Goal: Obtain resource: Download file/media

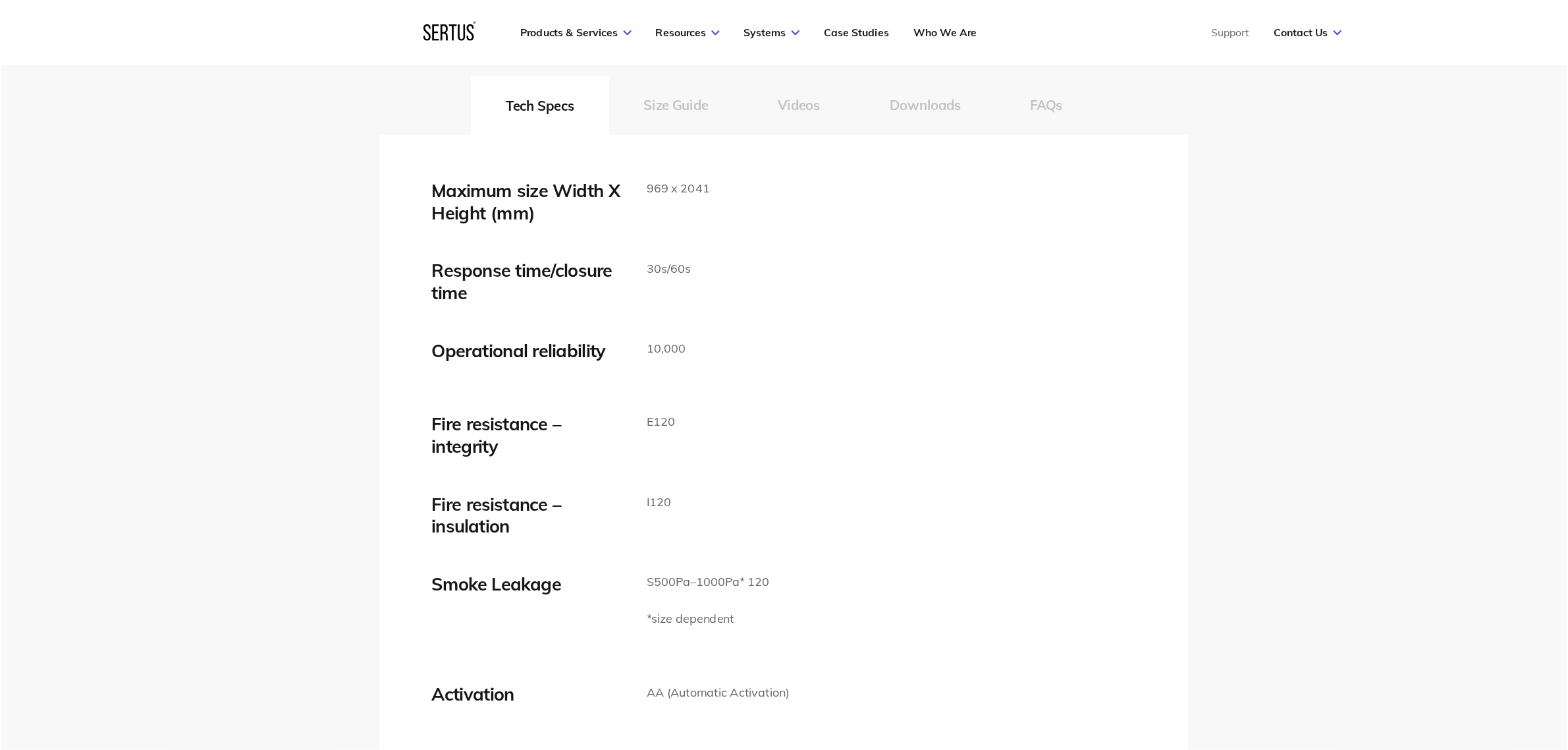
scroll to position [2176, 0]
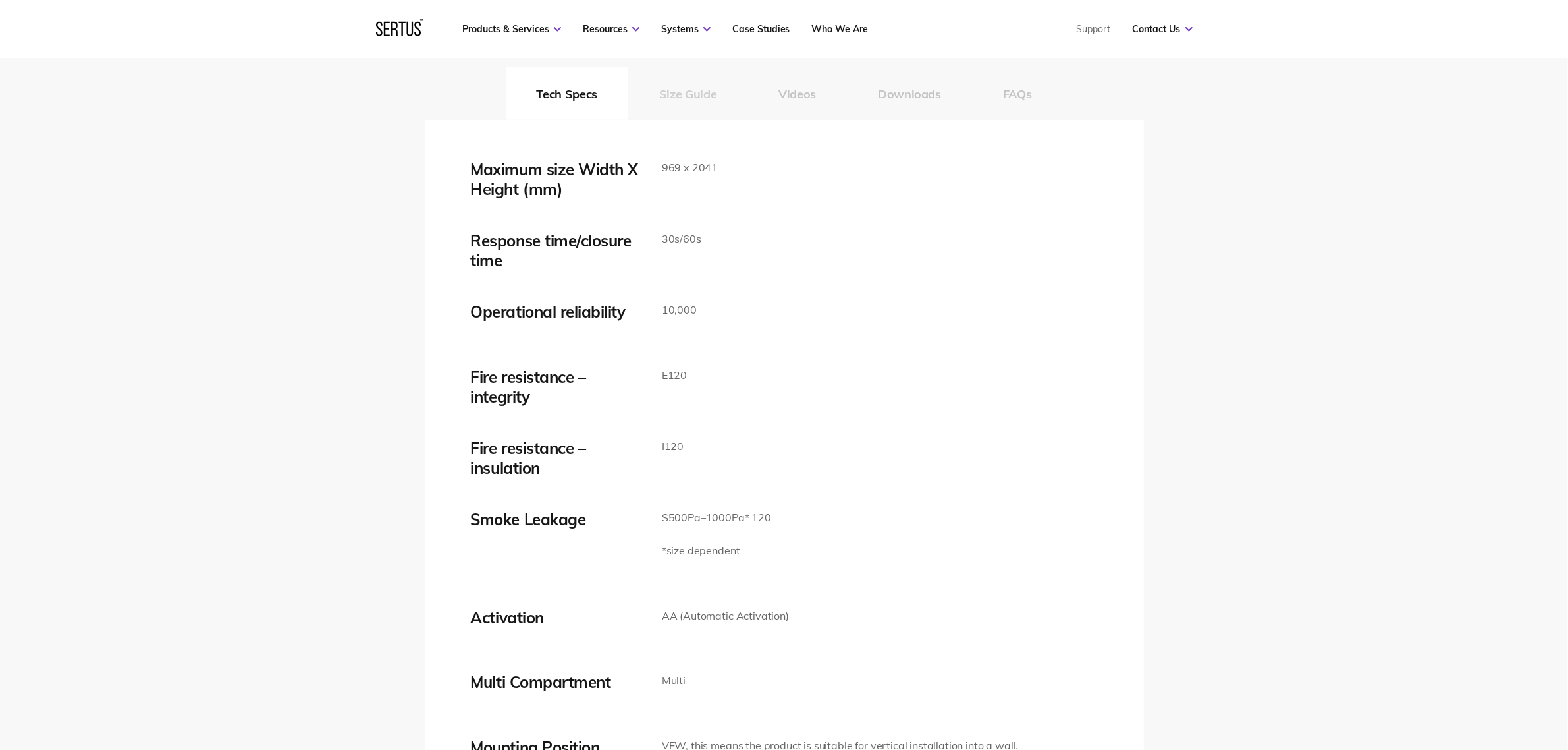
click at [679, 106] on button "Size Guide" at bounding box center [688, 93] width 119 height 53
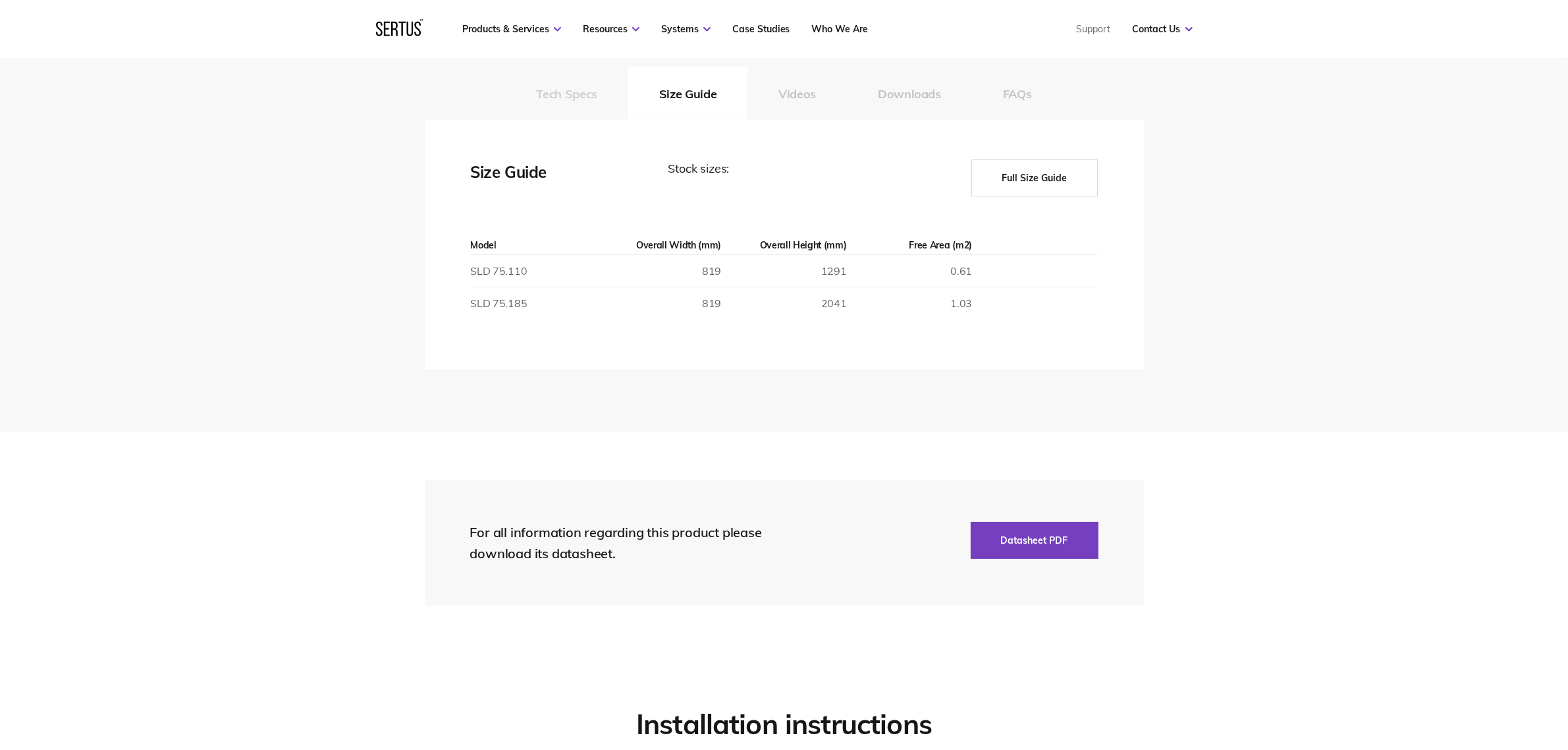
click at [598, 99] on button "Tech Specs" at bounding box center [567, 93] width 122 height 53
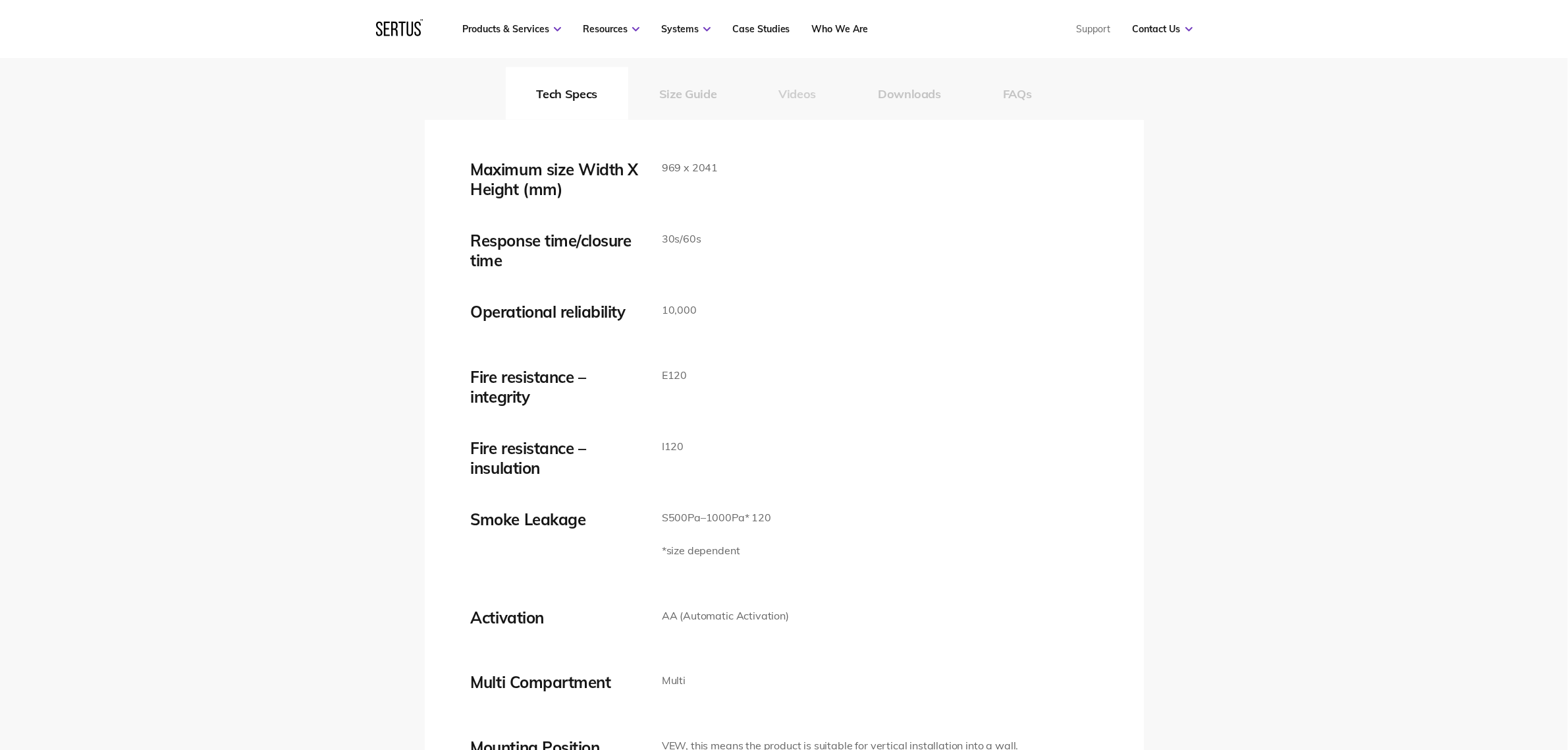
click at [756, 96] on button "Videos" at bounding box center [797, 93] width 100 height 53
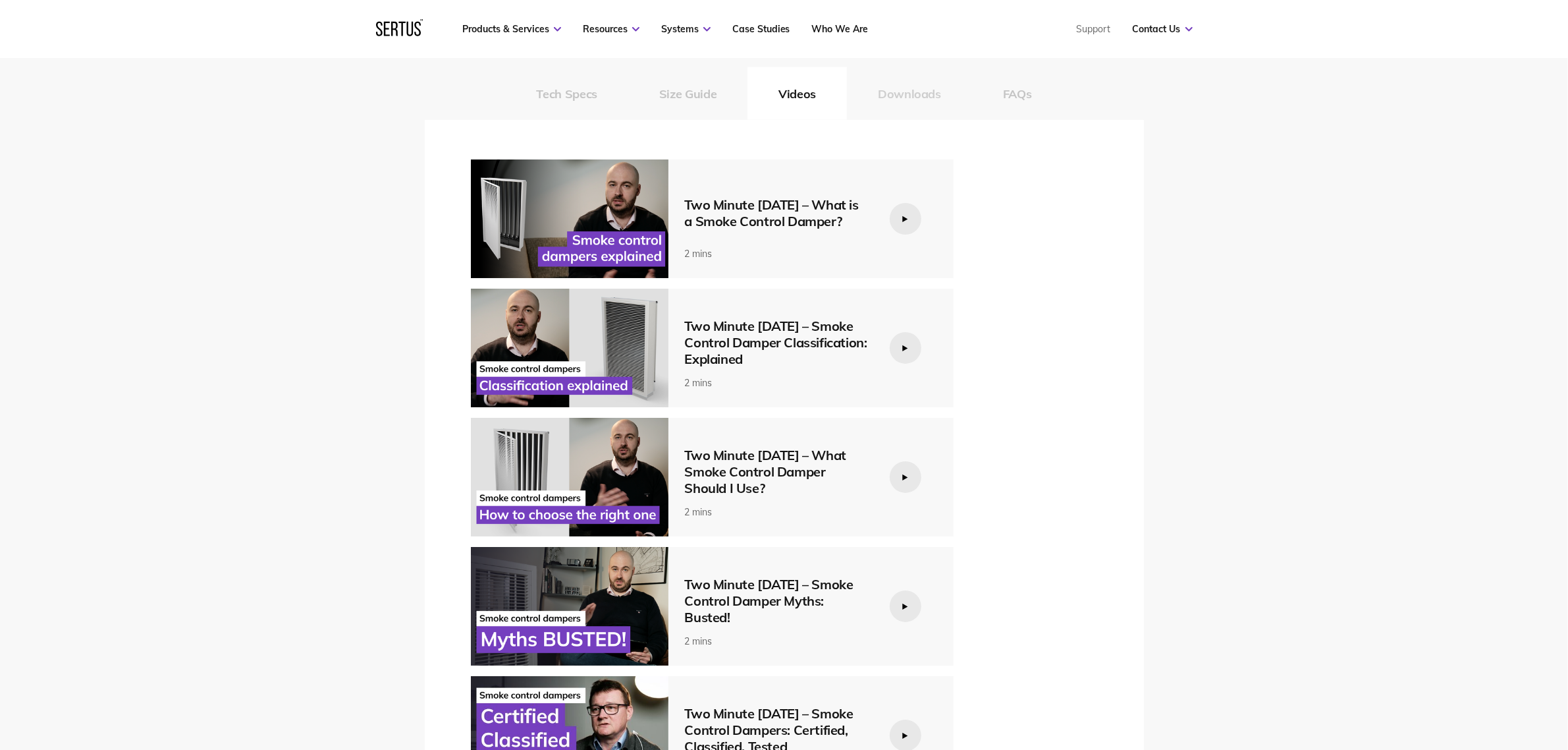
click at [926, 90] on button "Downloads" at bounding box center [909, 93] width 125 height 53
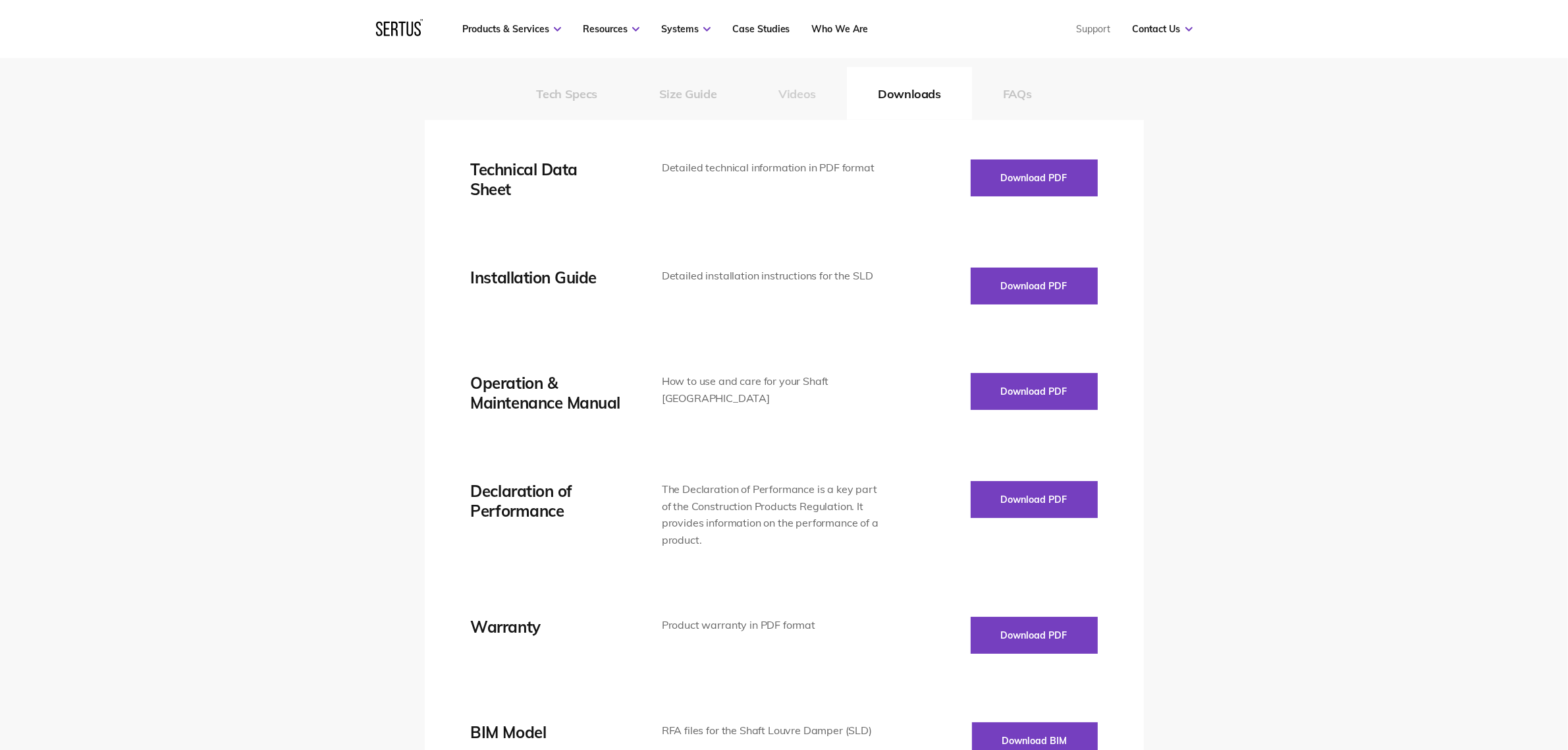
click at [797, 102] on button "Videos" at bounding box center [797, 93] width 100 height 53
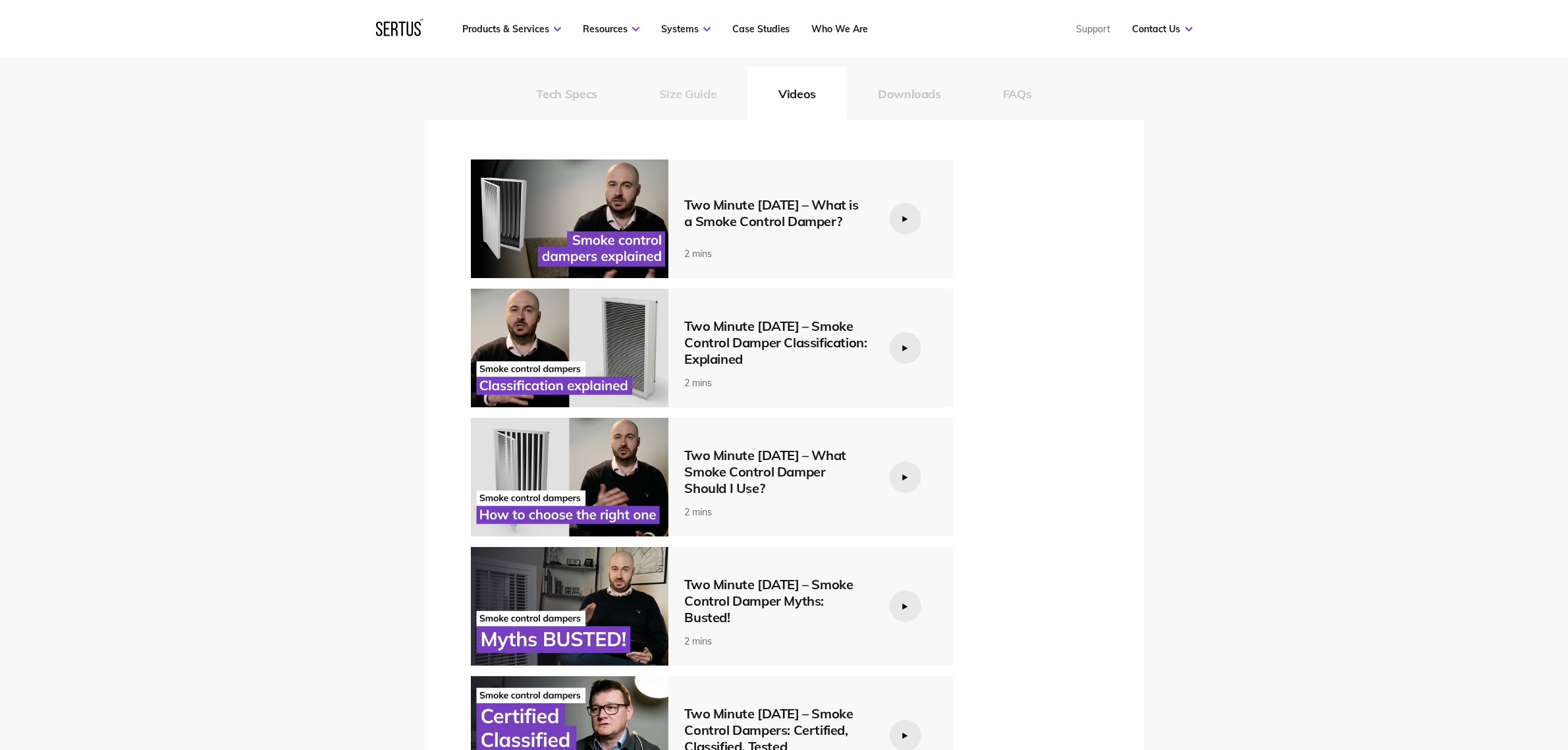
click at [697, 97] on button "Size Guide" at bounding box center [688, 93] width 119 height 53
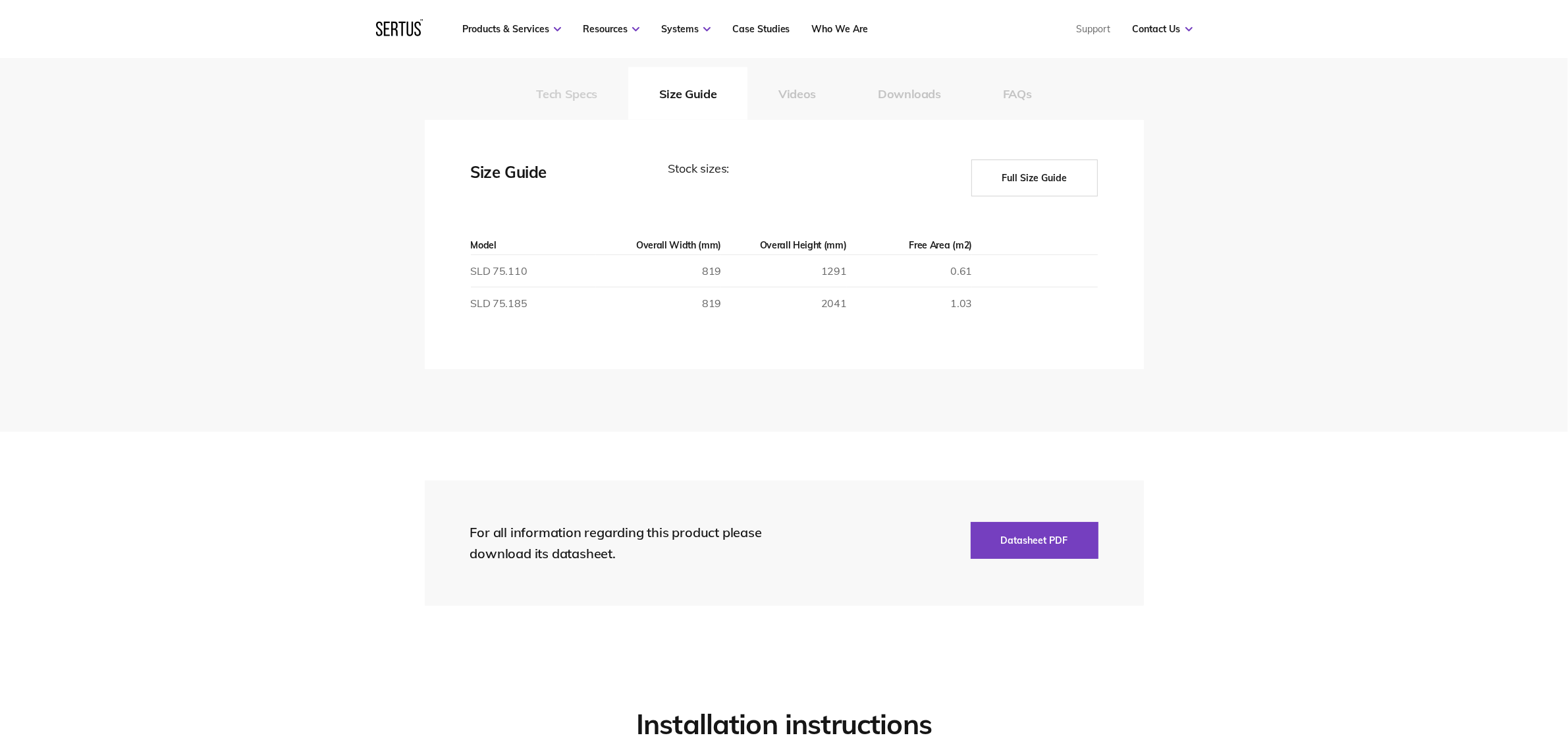
click at [597, 97] on button "Tech Specs" at bounding box center [567, 93] width 122 height 53
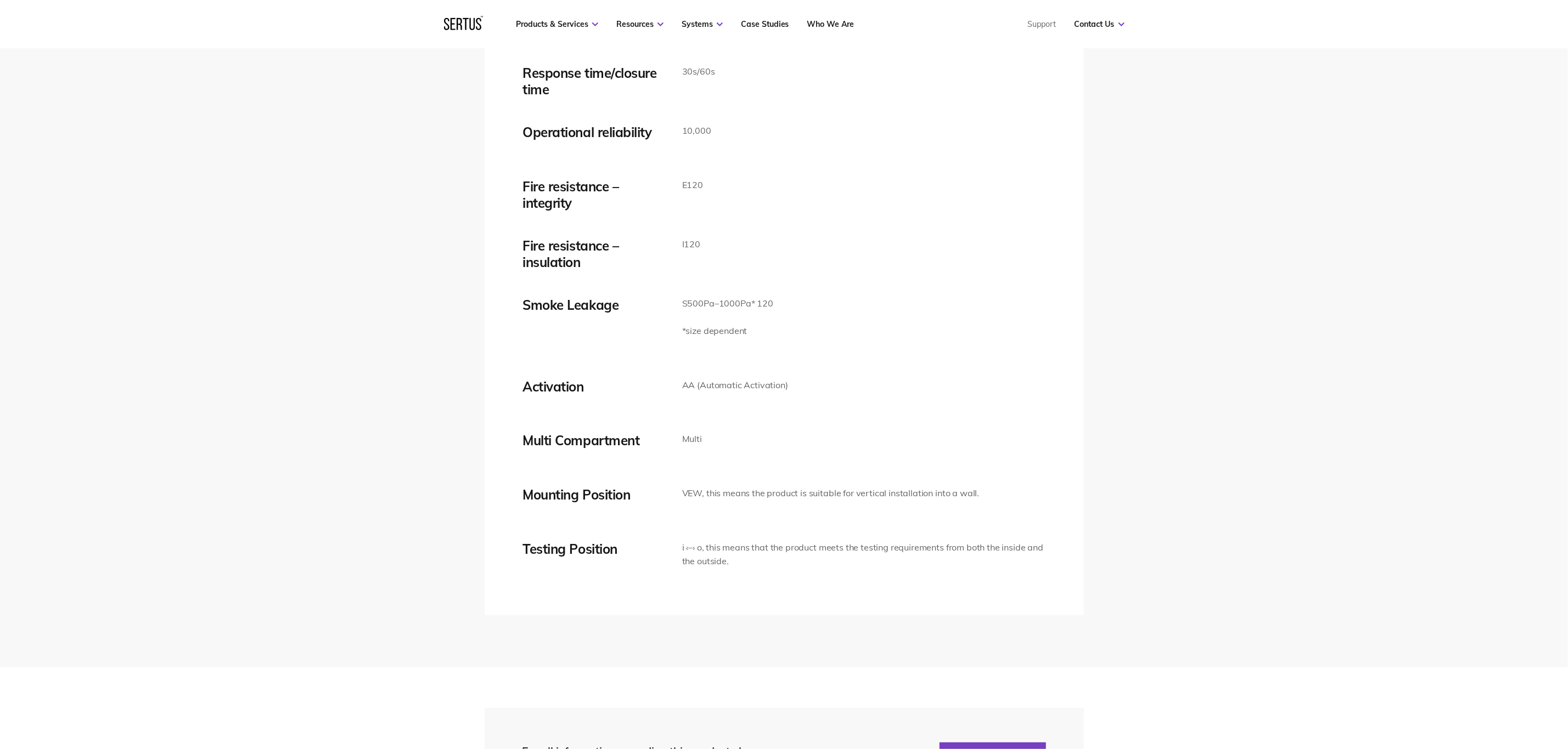
scroll to position [1812, 0]
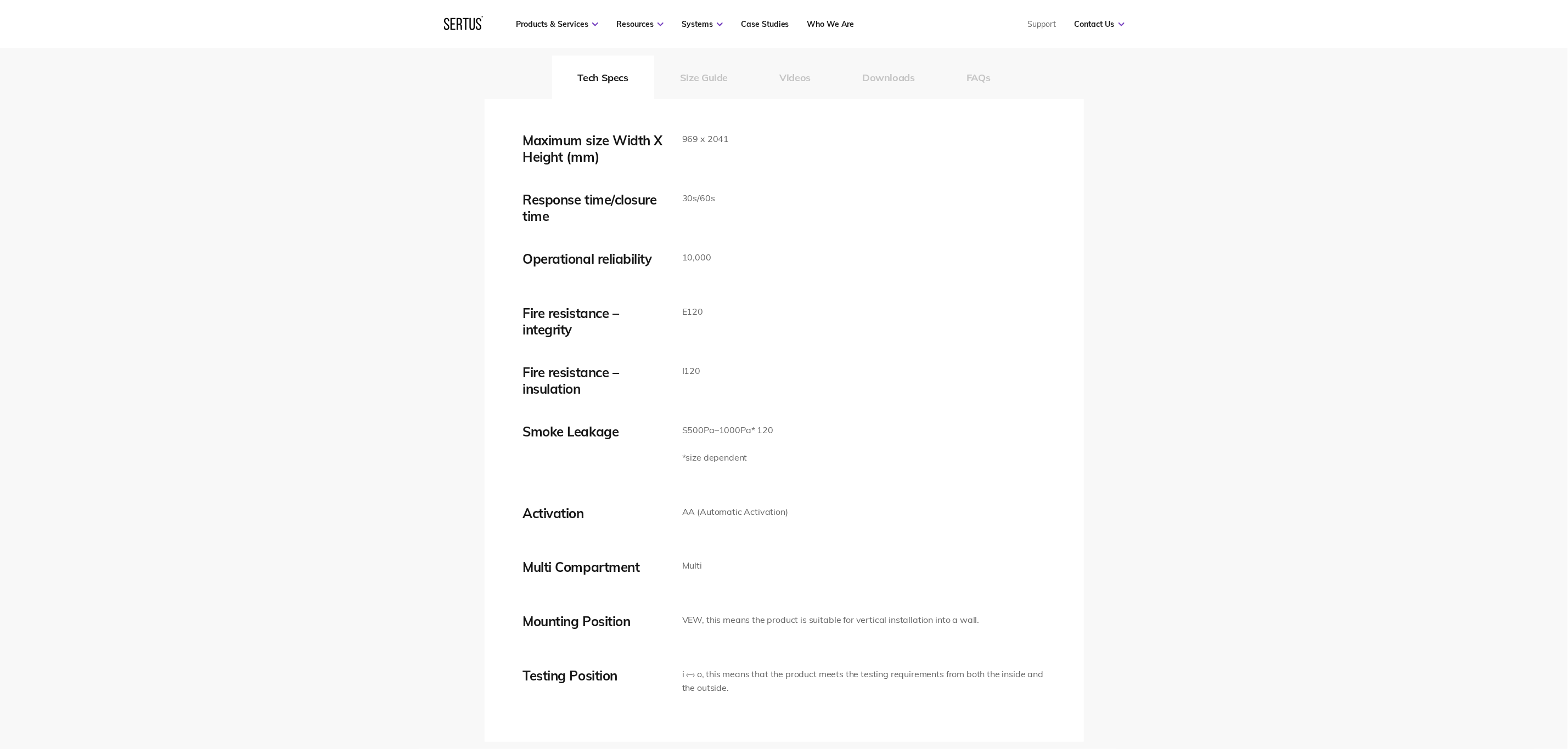
click at [701, 74] on button "Size Guide" at bounding box center [703, 77] width 99 height 44
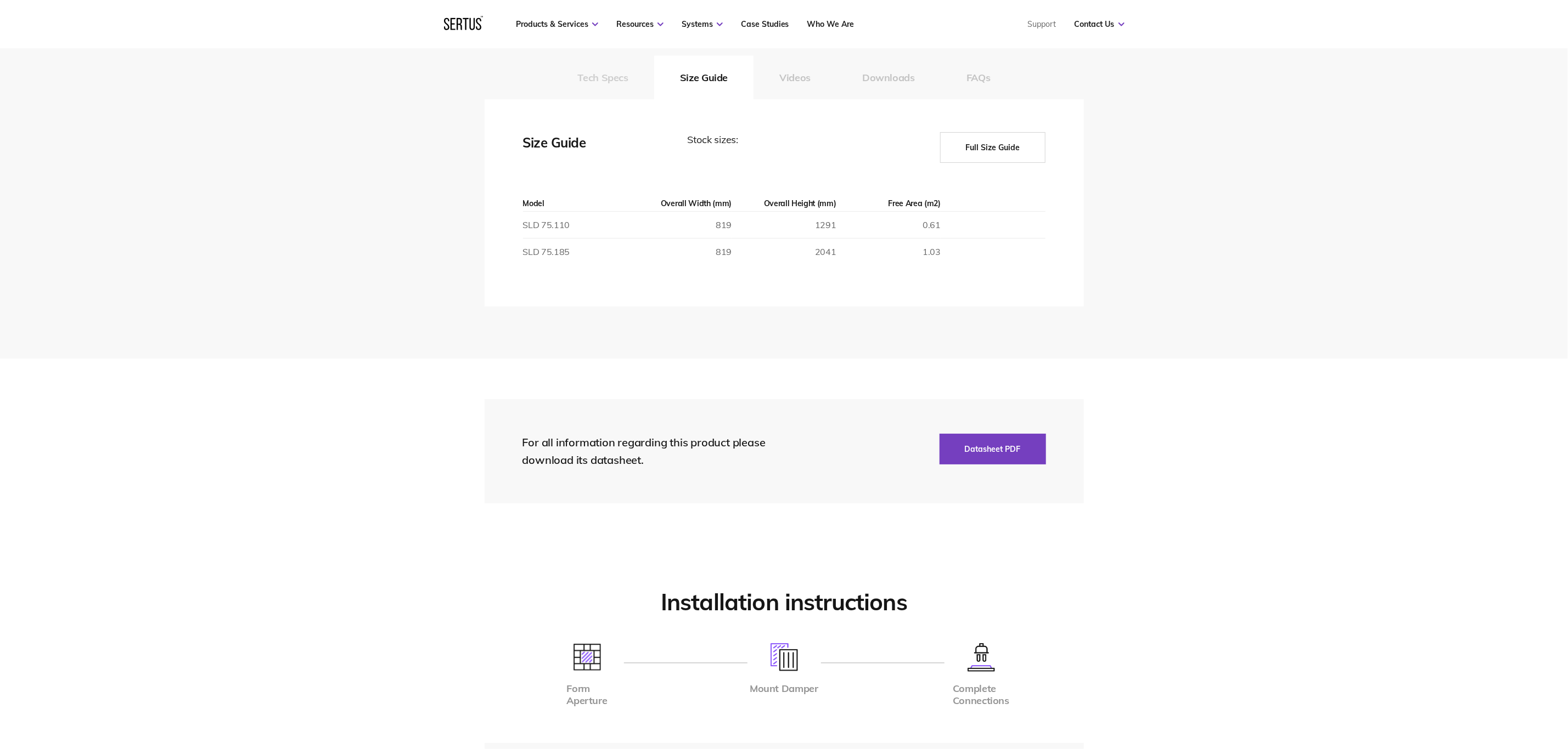
click at [638, 81] on button "Tech Specs" at bounding box center [603, 77] width 102 height 44
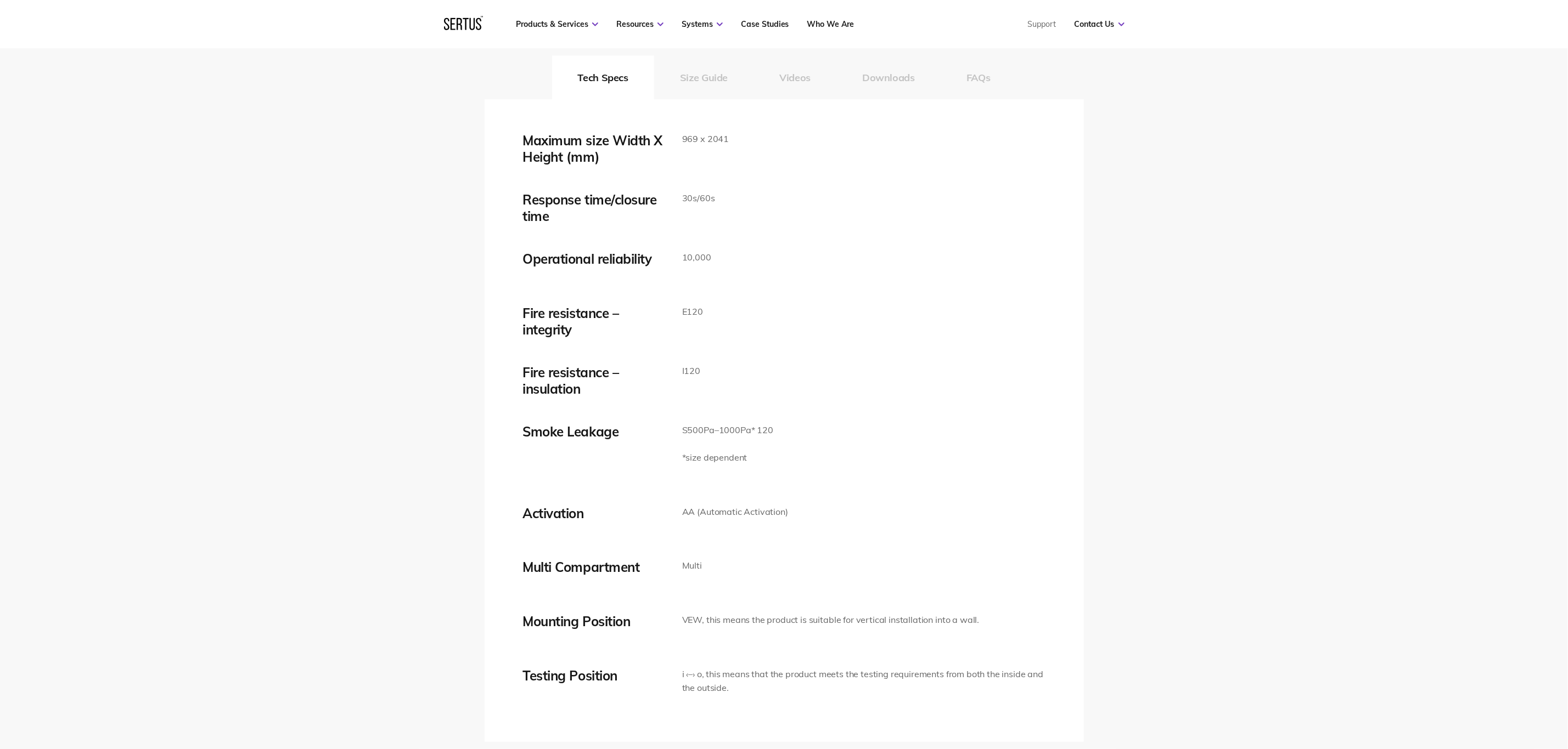
click at [723, 76] on button "Size Guide" at bounding box center [703, 77] width 99 height 44
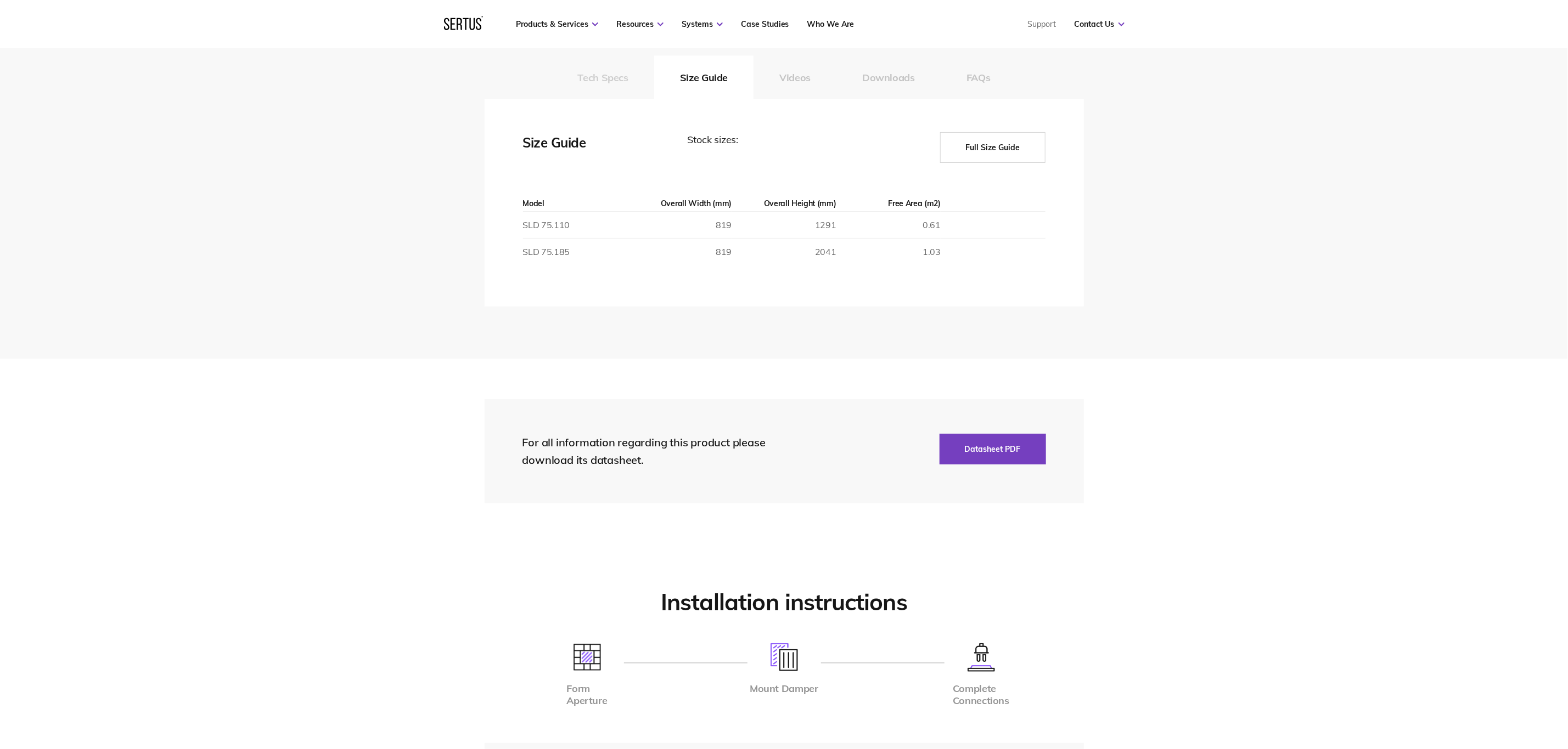
click at [580, 70] on button "Tech Specs" at bounding box center [603, 77] width 102 height 44
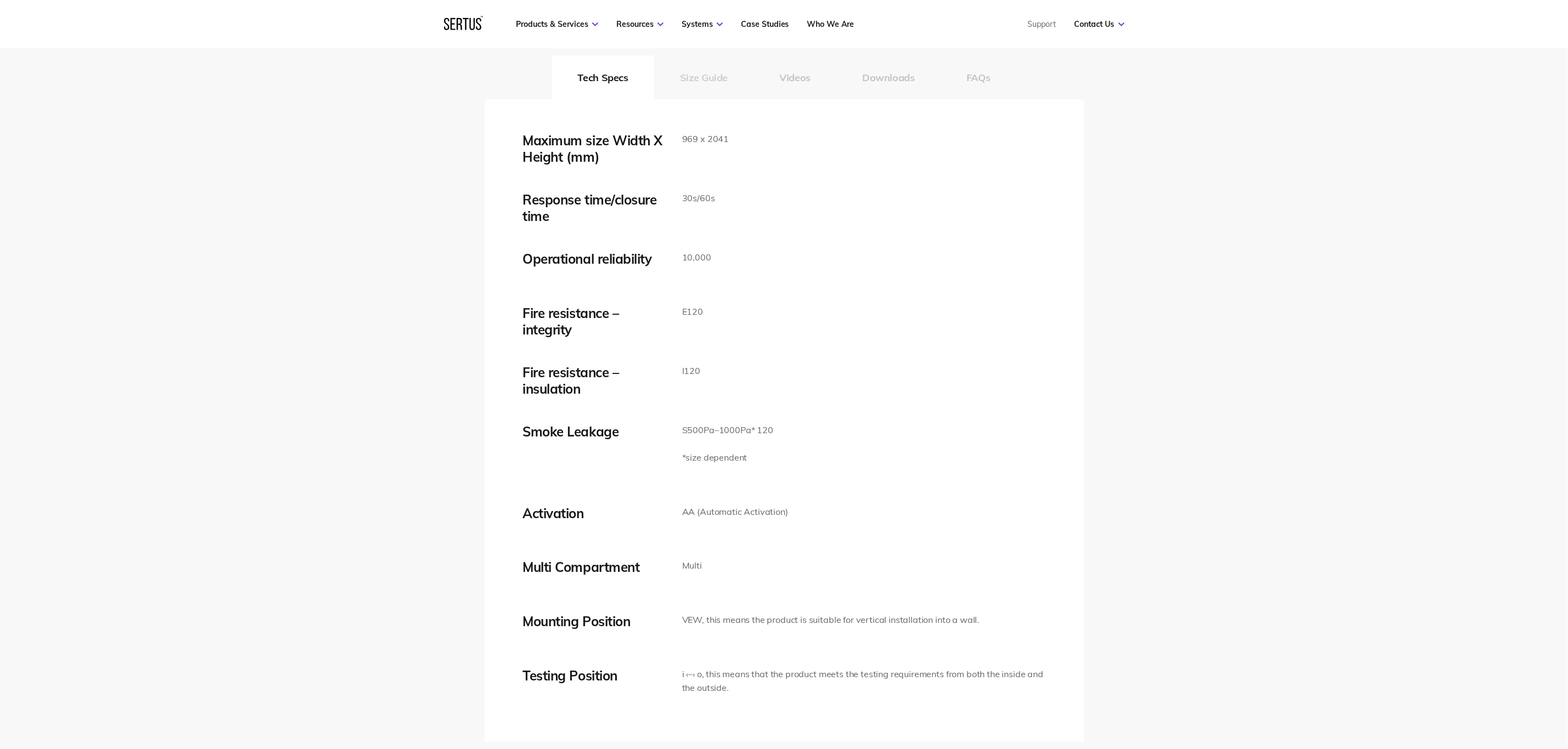
click at [669, 70] on button "Size Guide" at bounding box center [703, 77] width 99 height 44
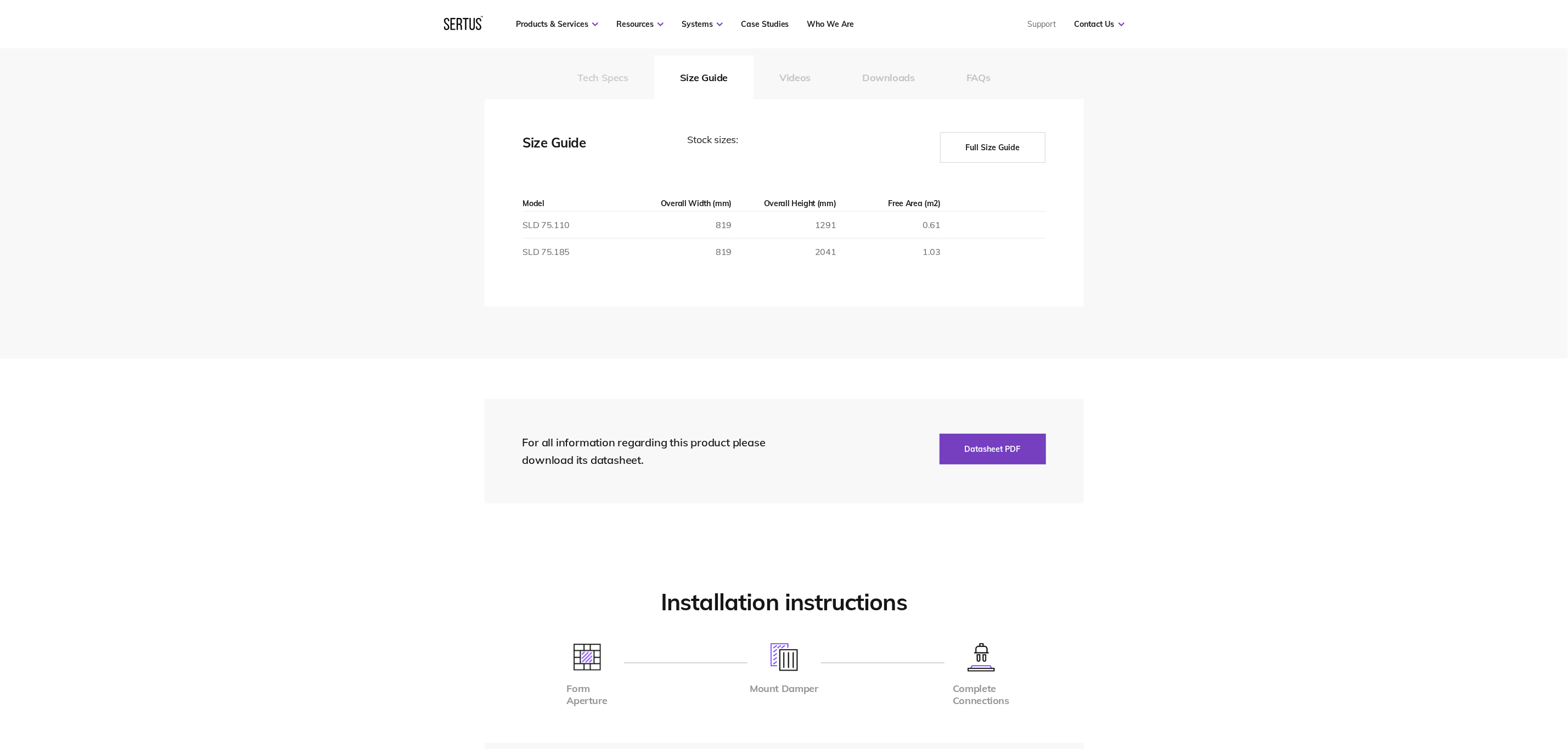
click at [615, 73] on button "Tech Specs" at bounding box center [603, 77] width 102 height 44
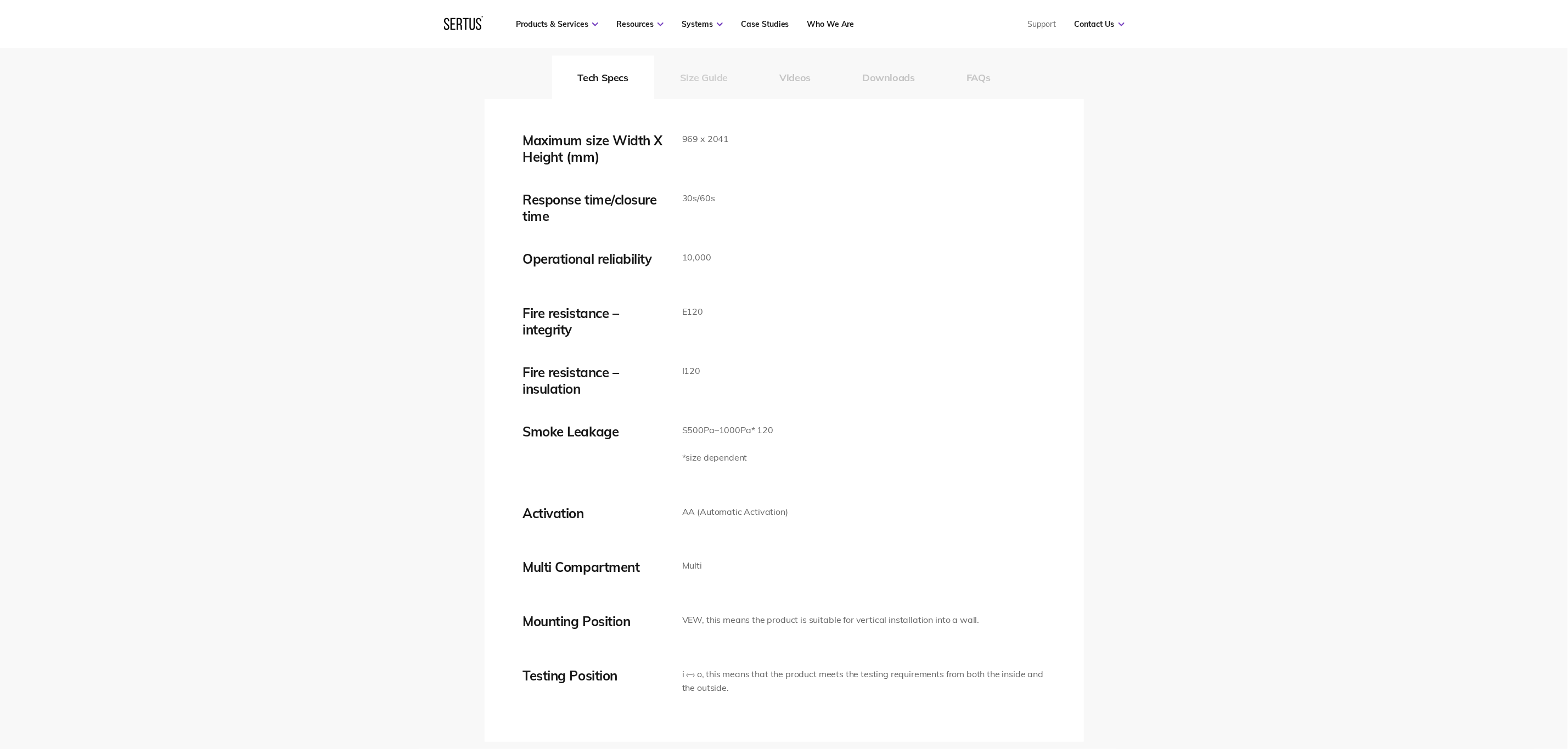
click at [729, 70] on button "Size Guide" at bounding box center [703, 77] width 99 height 44
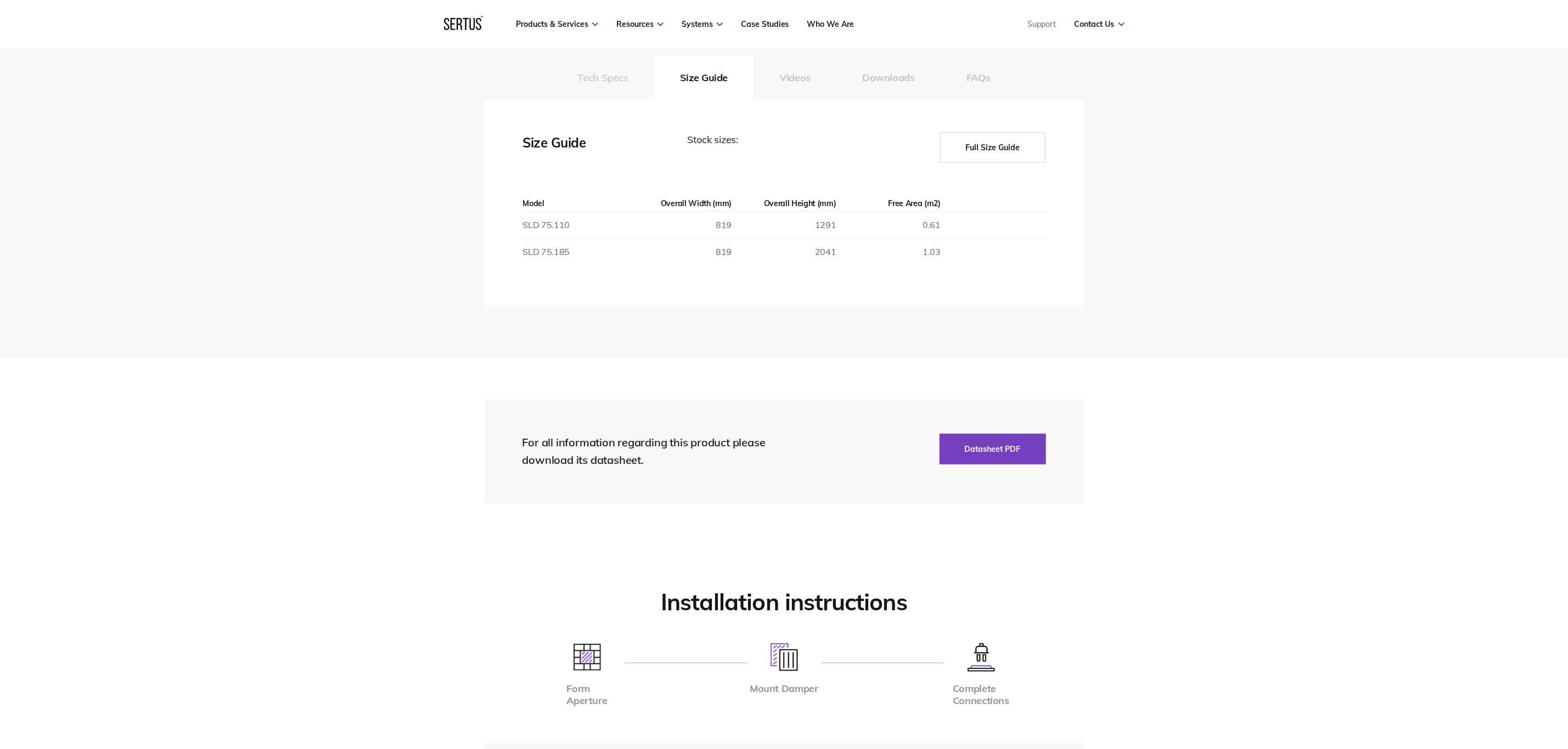
click at [636, 93] on button "Tech Specs" at bounding box center [603, 77] width 102 height 44
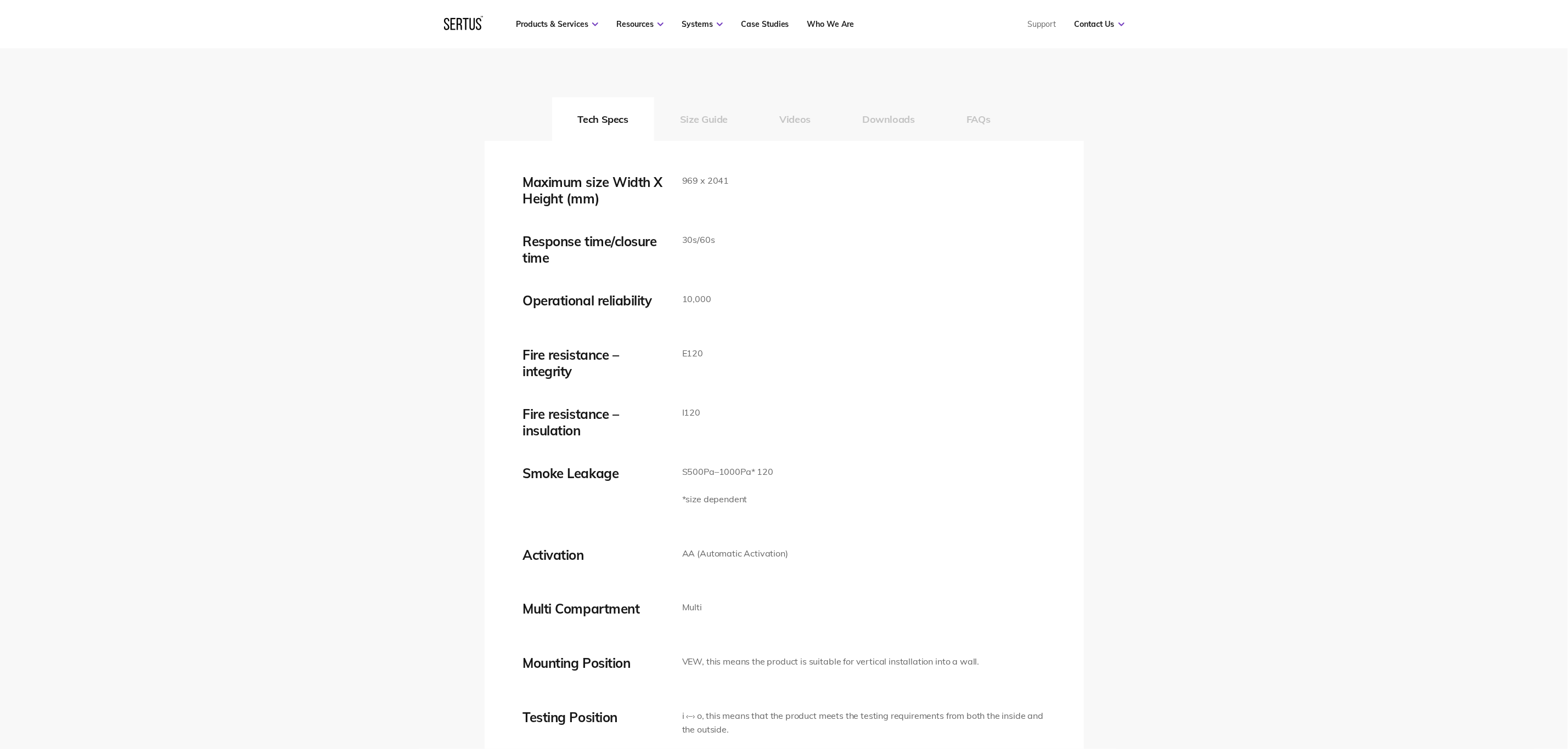
scroll to position [1703, 0]
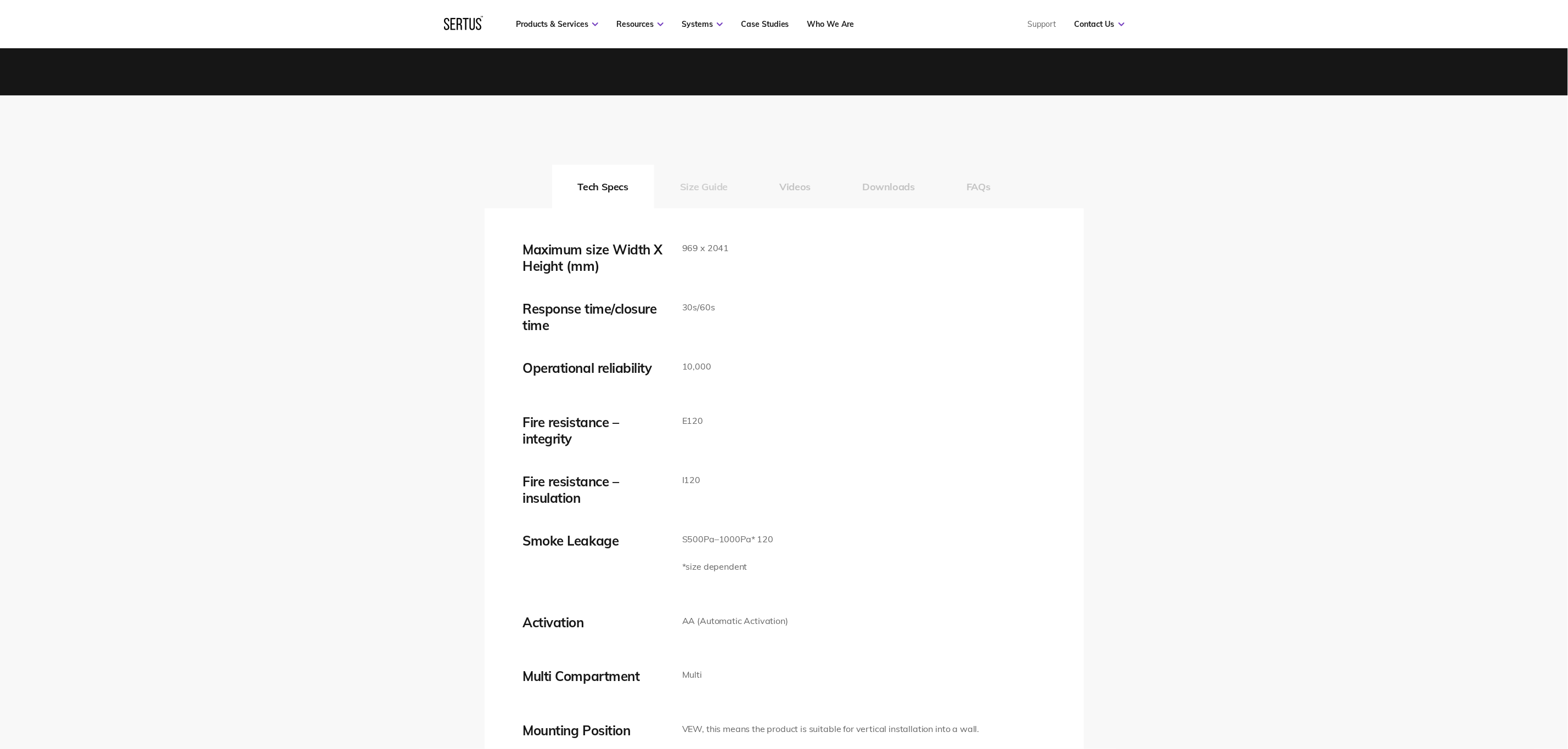
click at [712, 178] on button "Size Guide" at bounding box center [703, 186] width 99 height 44
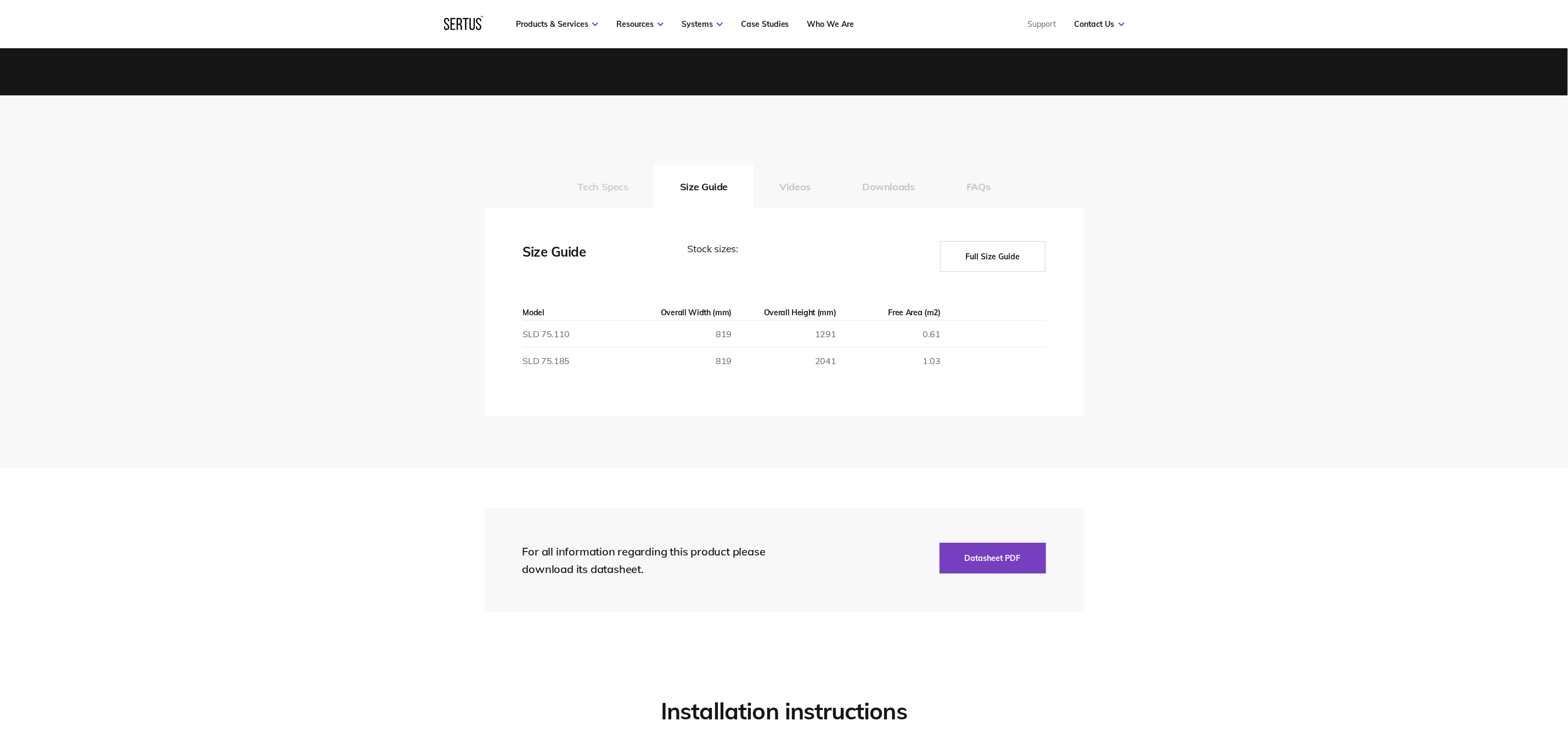
click at [654, 190] on button "Tech Specs" at bounding box center [603, 186] width 102 height 44
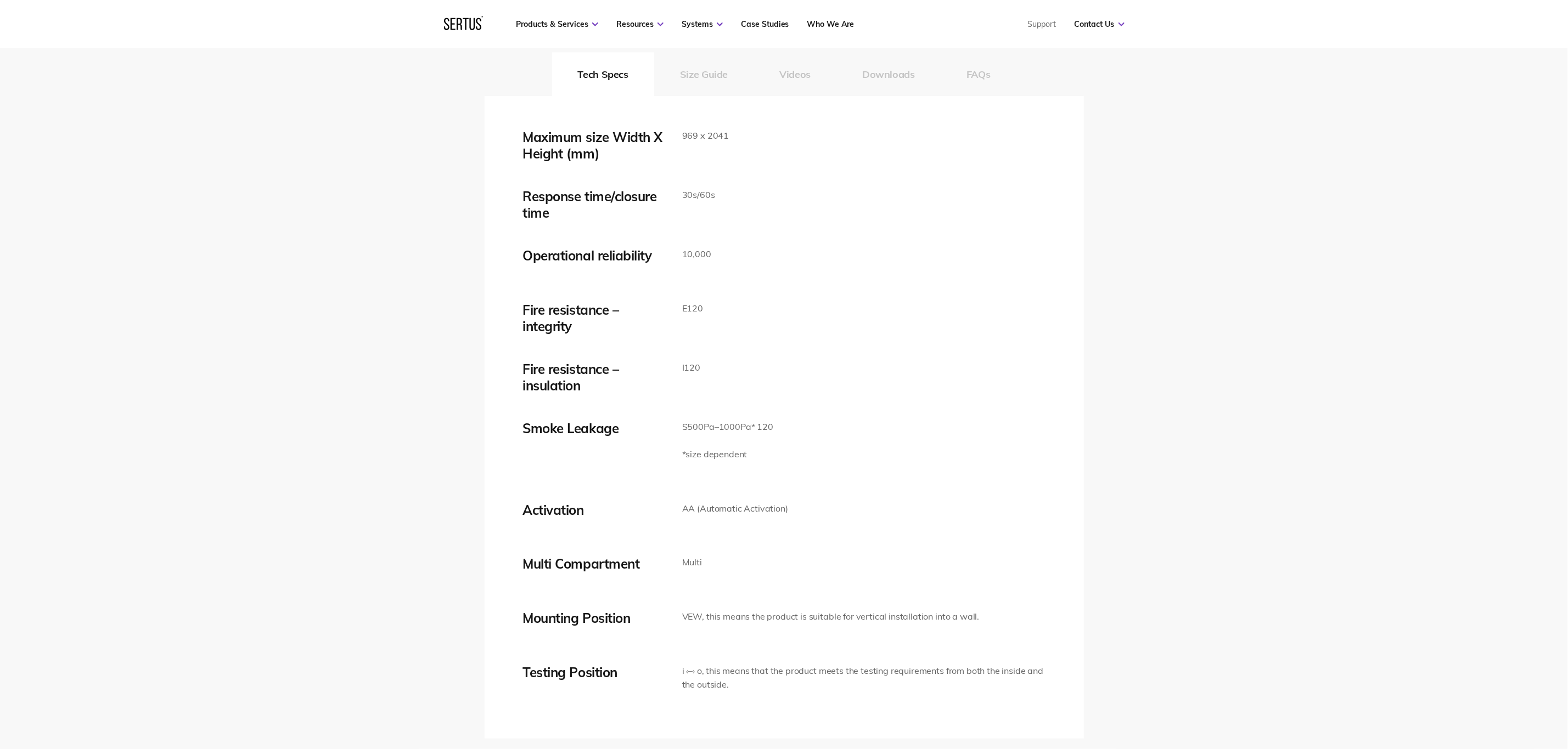
scroll to position [1812, 0]
click at [690, 68] on button "Size Guide" at bounding box center [703, 77] width 99 height 44
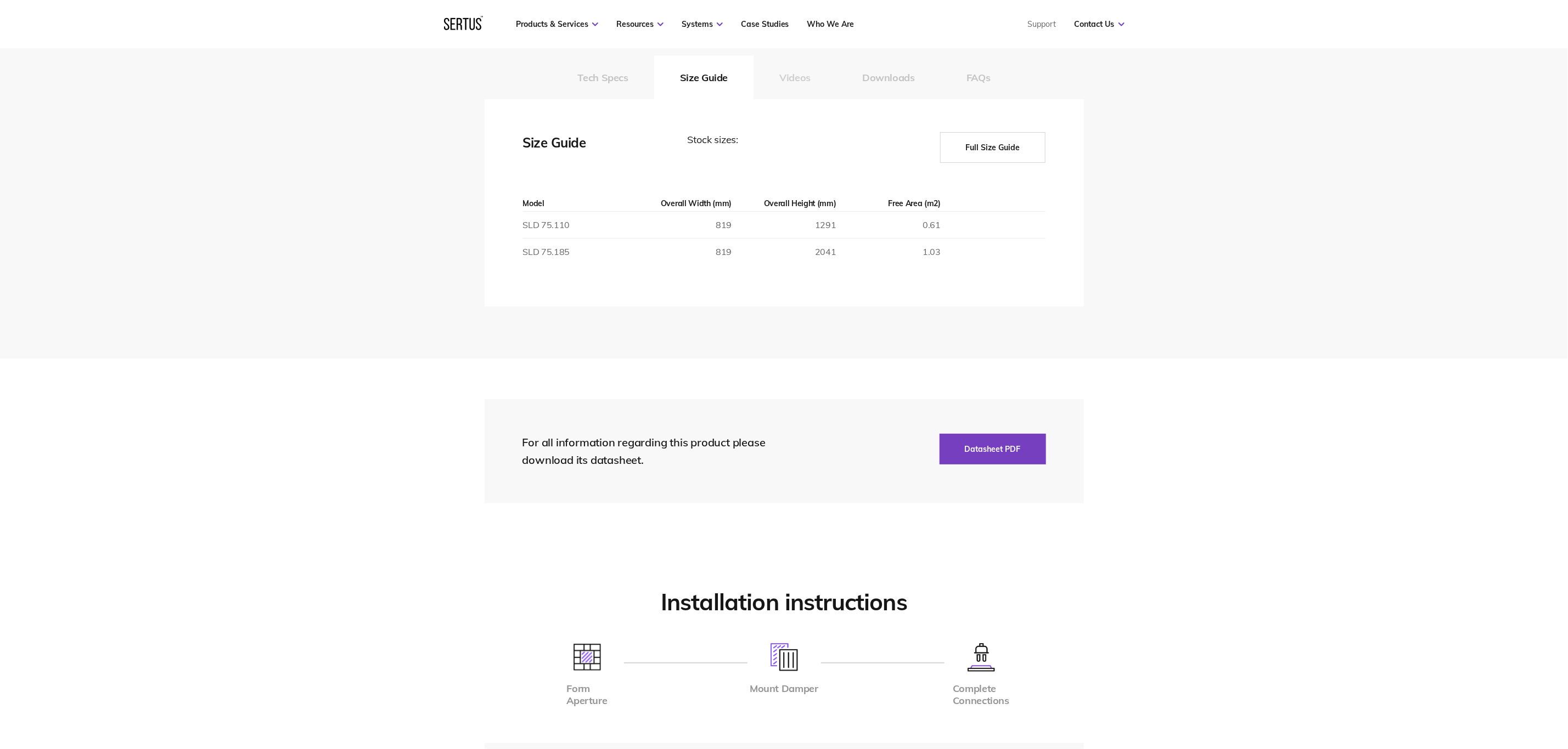
click at [826, 74] on button "Videos" at bounding box center [795, 77] width 83 height 44
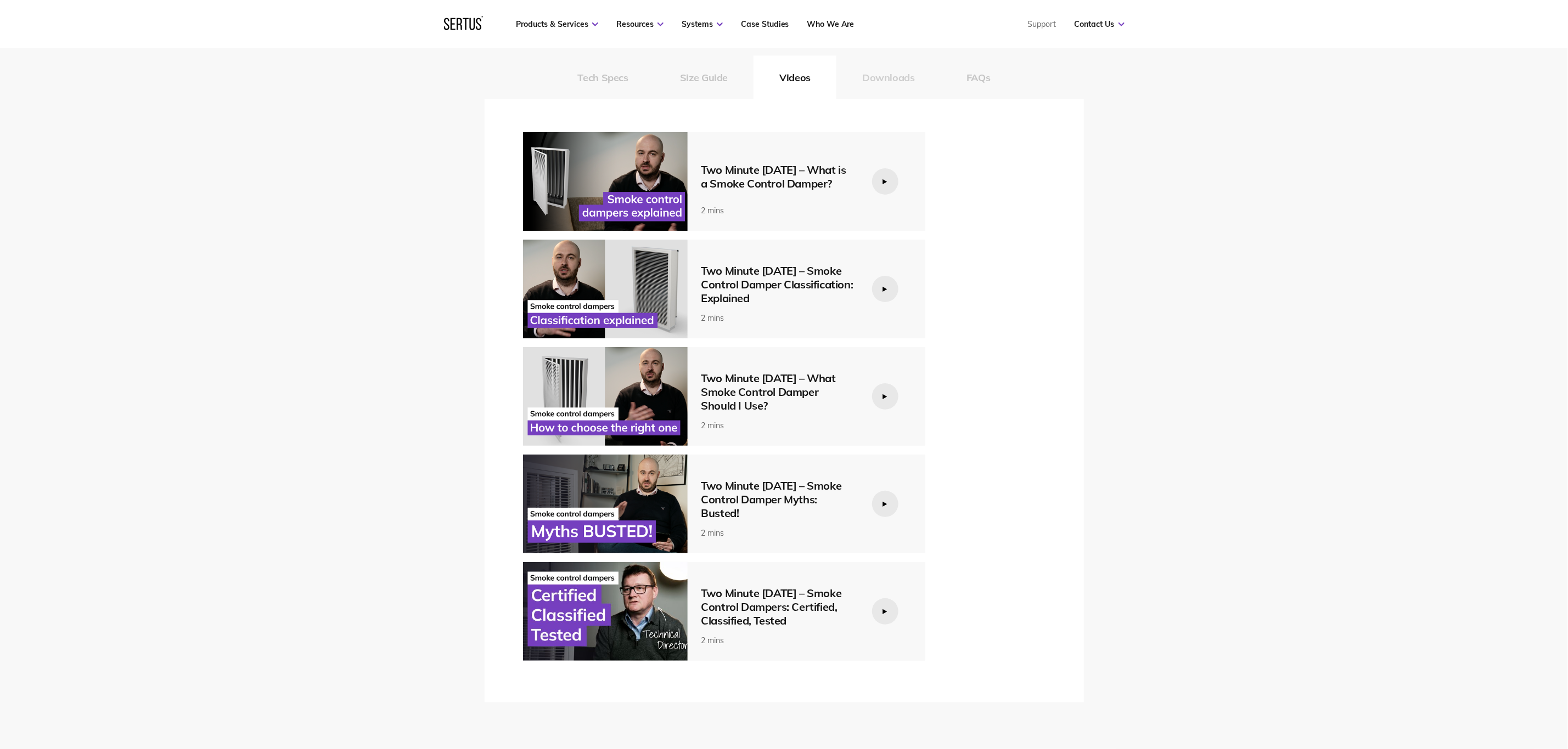
click at [888, 73] on button "Downloads" at bounding box center [888, 77] width 104 height 44
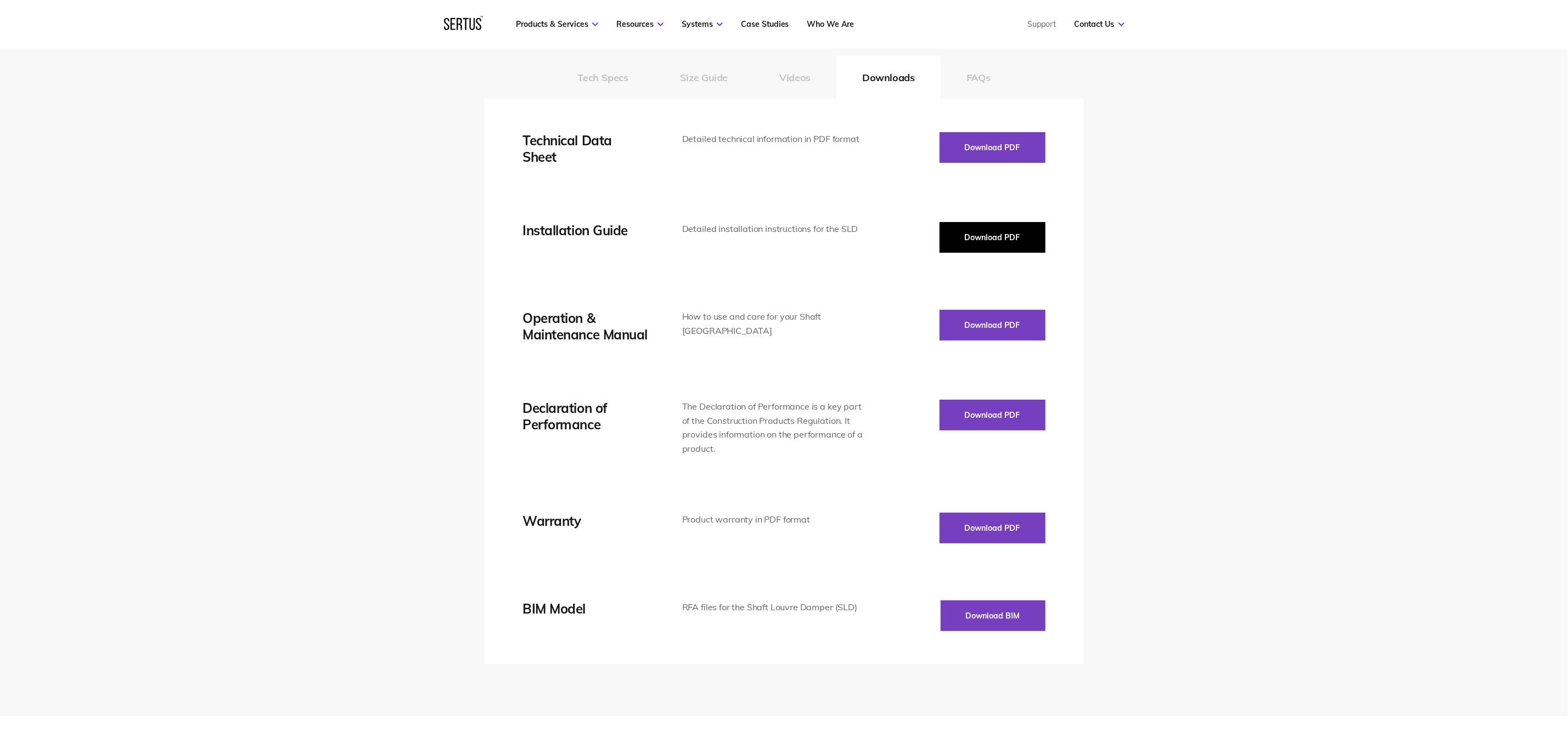
click at [970, 241] on button "Download PDF" at bounding box center [992, 237] width 106 height 31
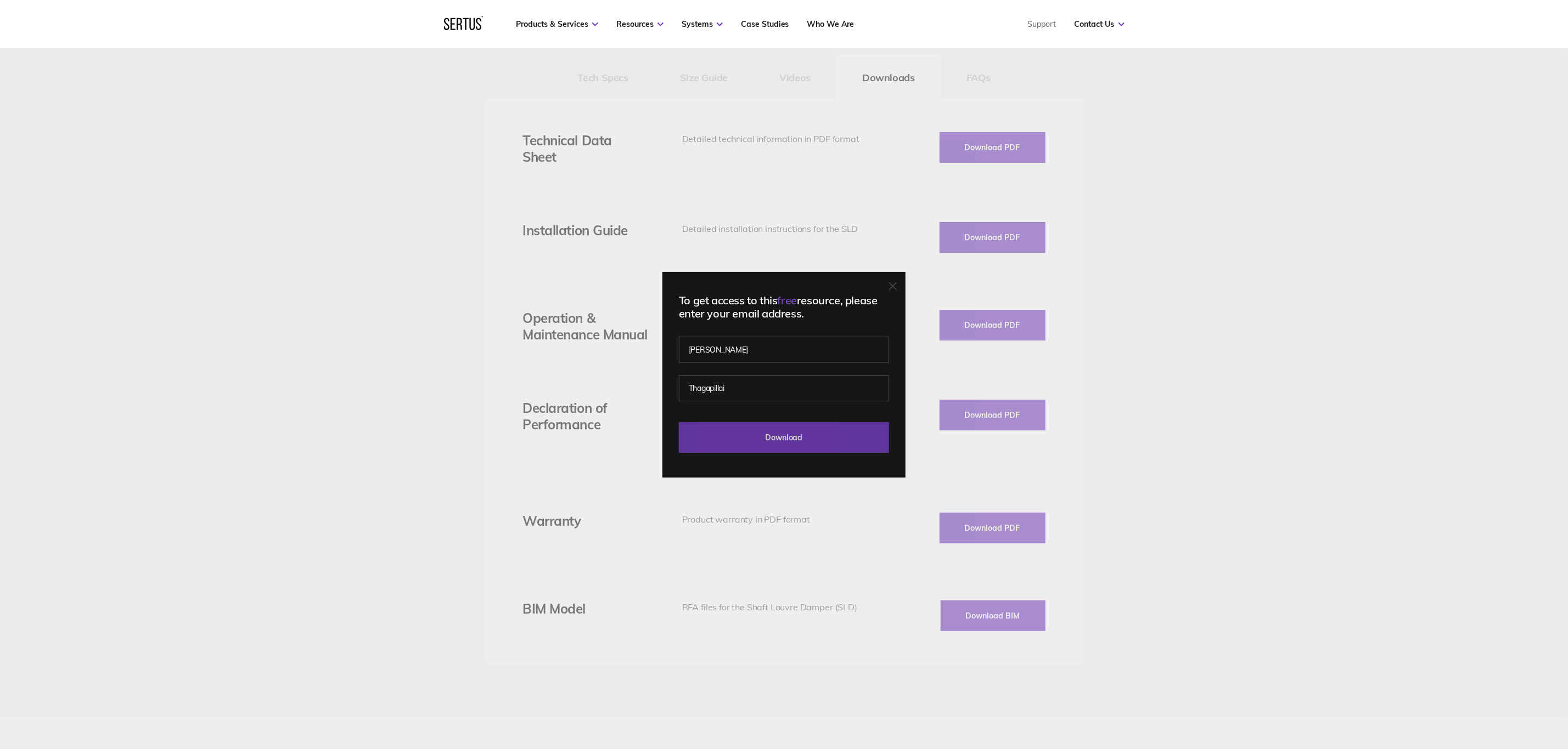
click at [831, 441] on input "Download" at bounding box center [784, 438] width 210 height 31
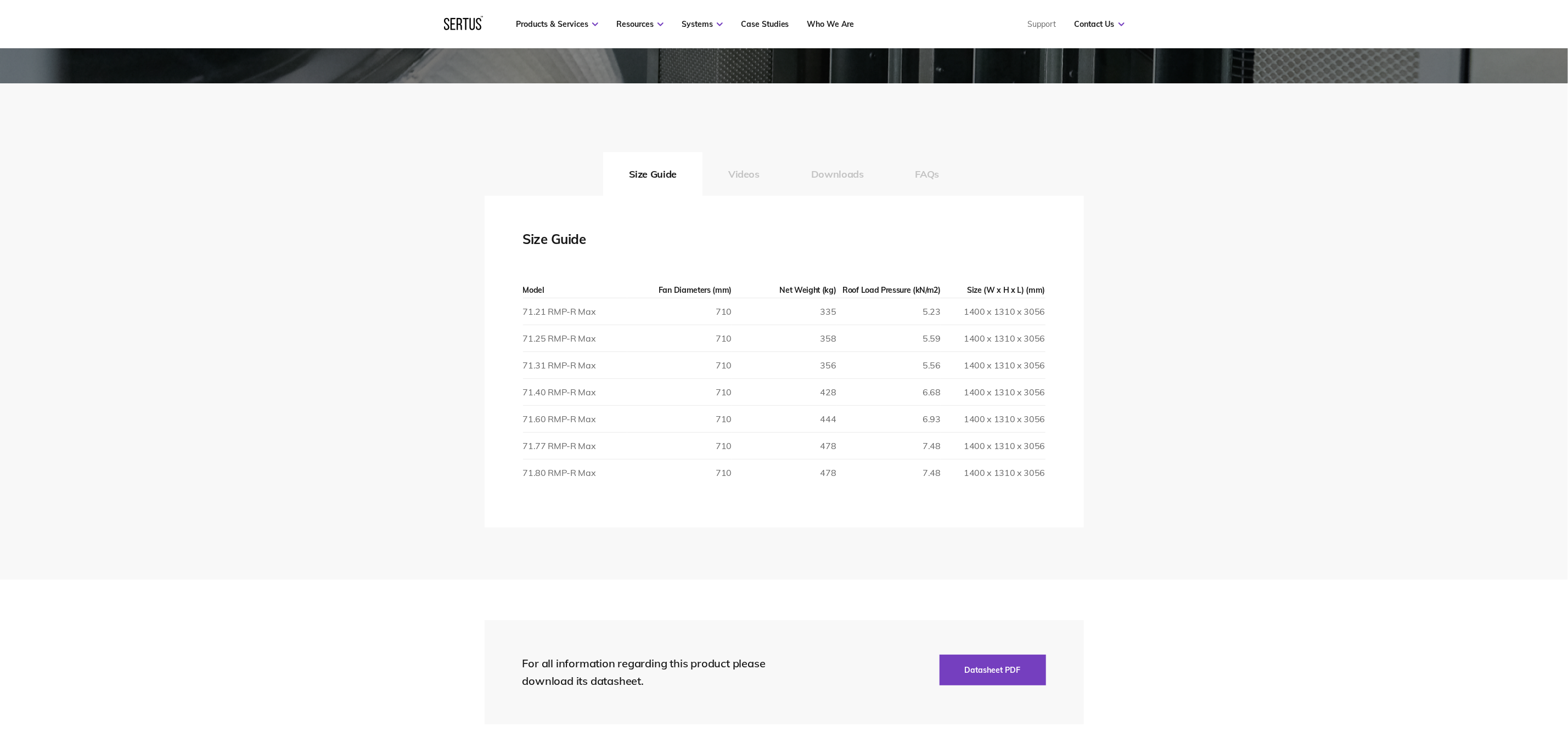
scroll to position [1645, 0]
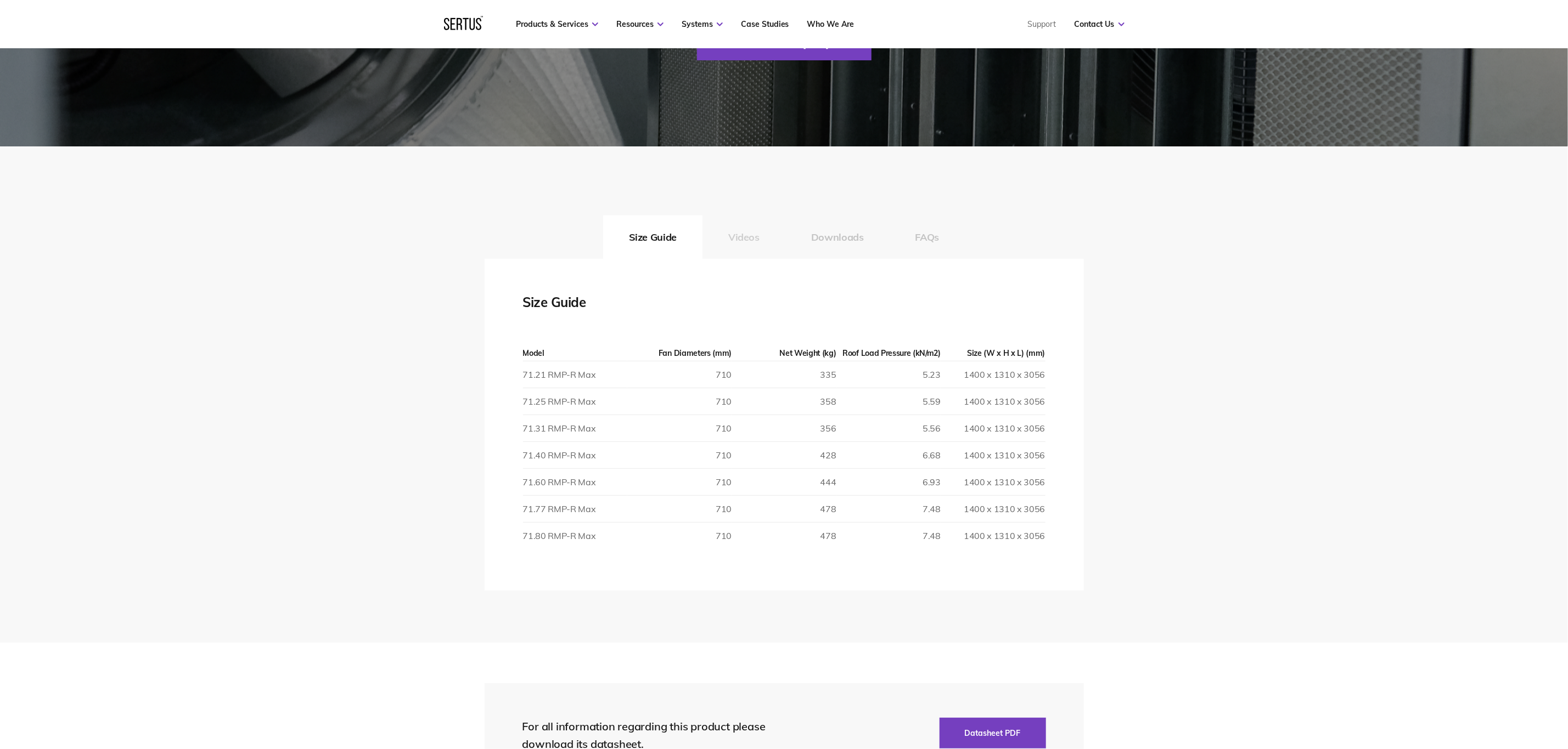
click at [730, 240] on button "Videos" at bounding box center [744, 236] width 83 height 44
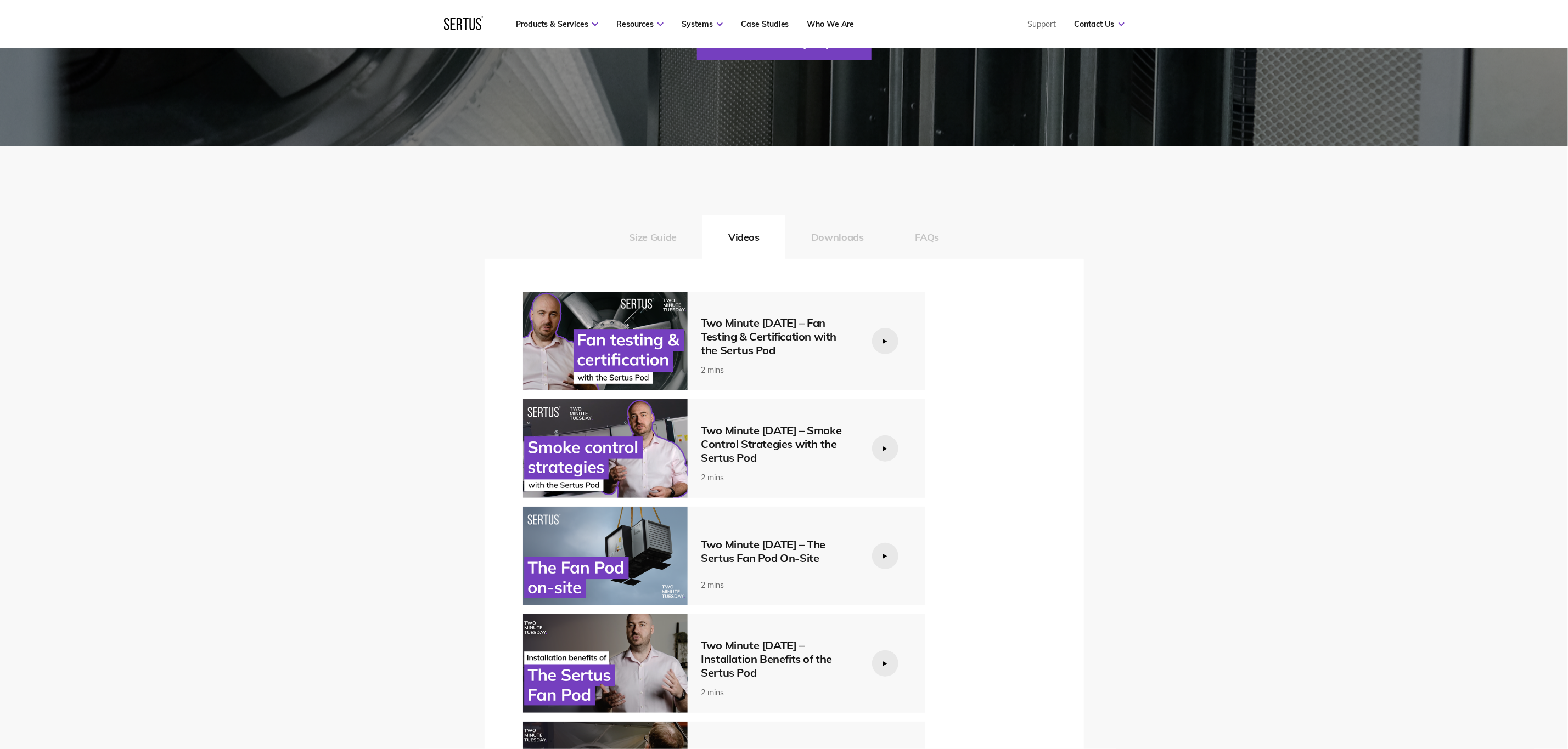
click at [851, 245] on button "Downloads" at bounding box center [837, 236] width 104 height 44
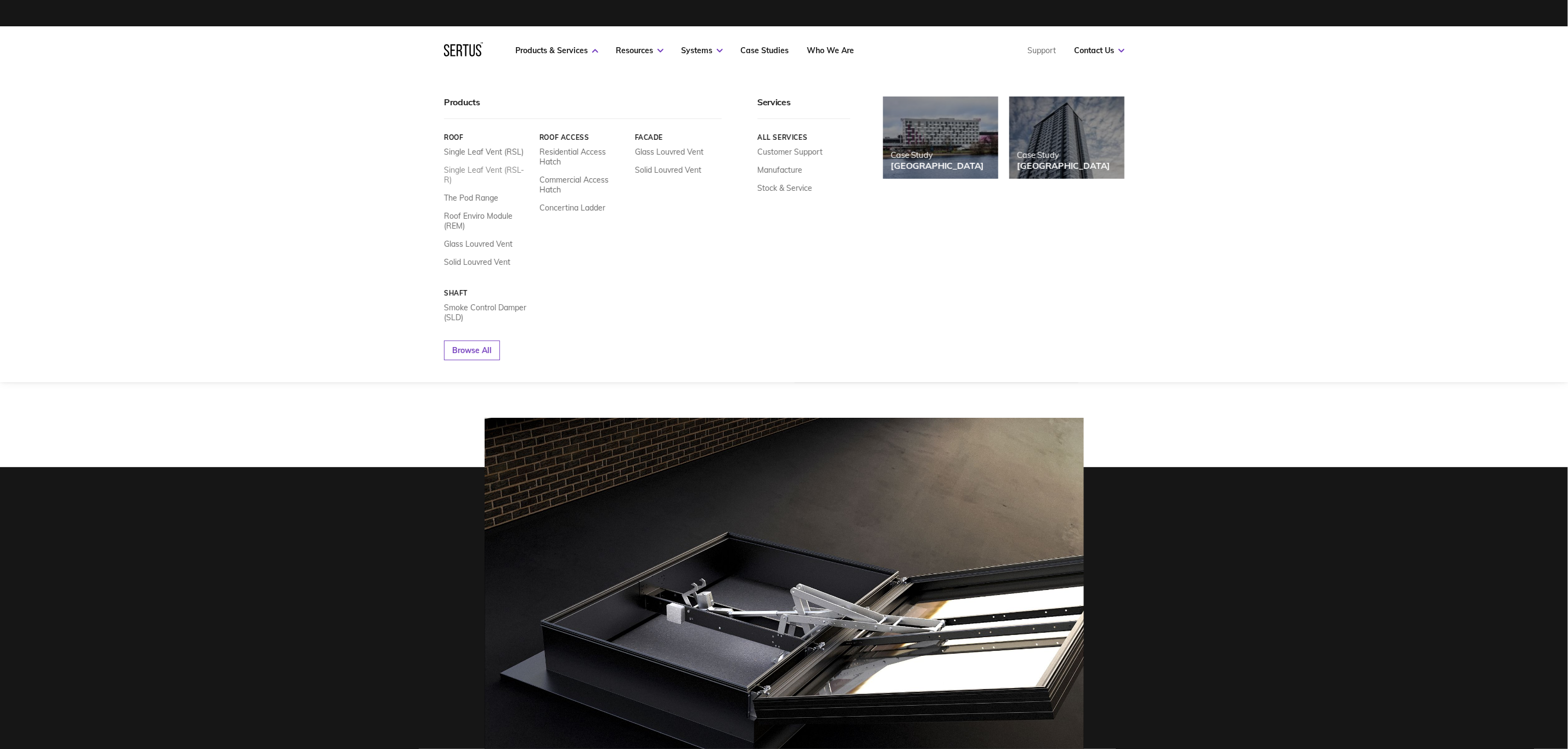
click at [515, 173] on link "Single Leaf Vent (RSL-R)" at bounding box center [487, 175] width 87 height 20
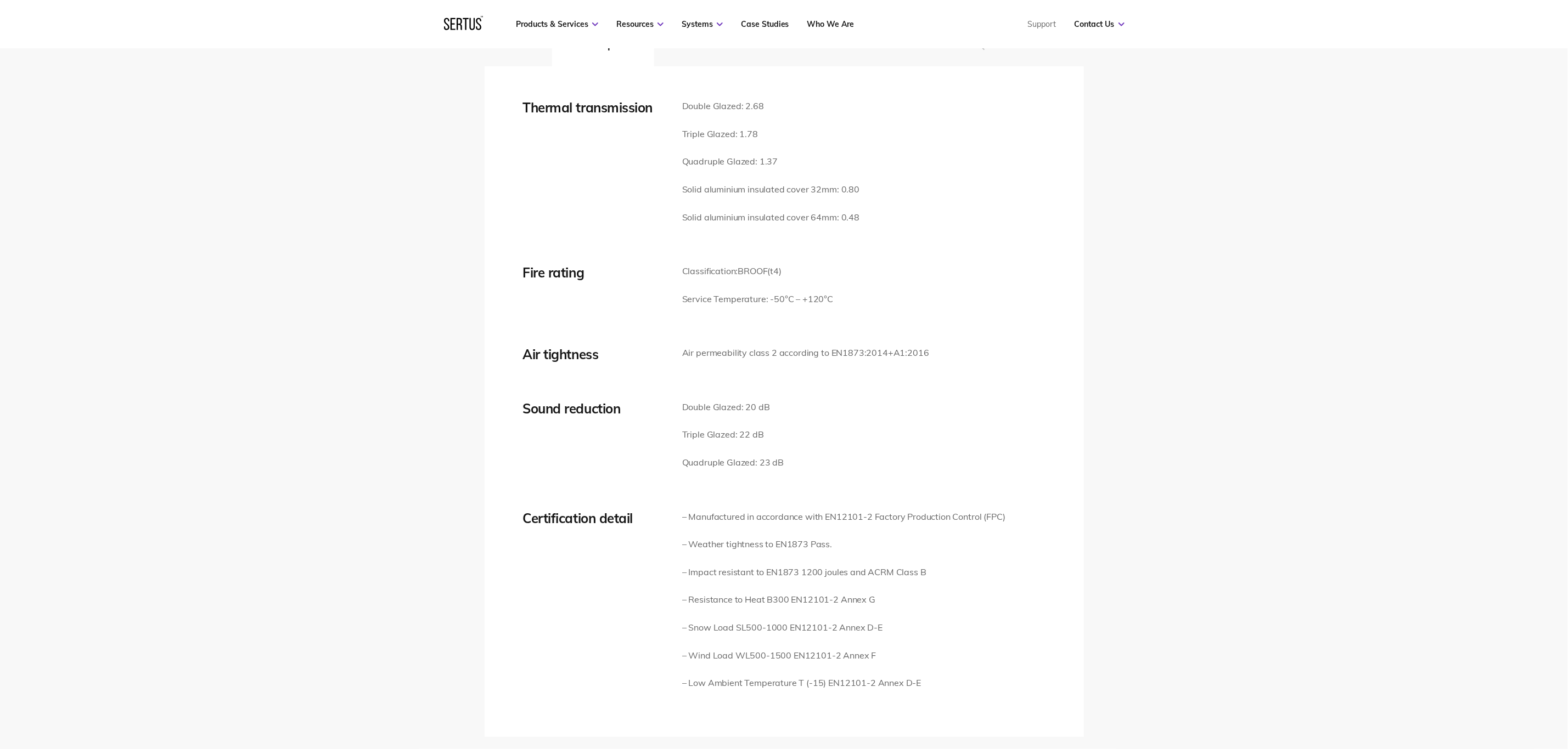
scroll to position [1590, 0]
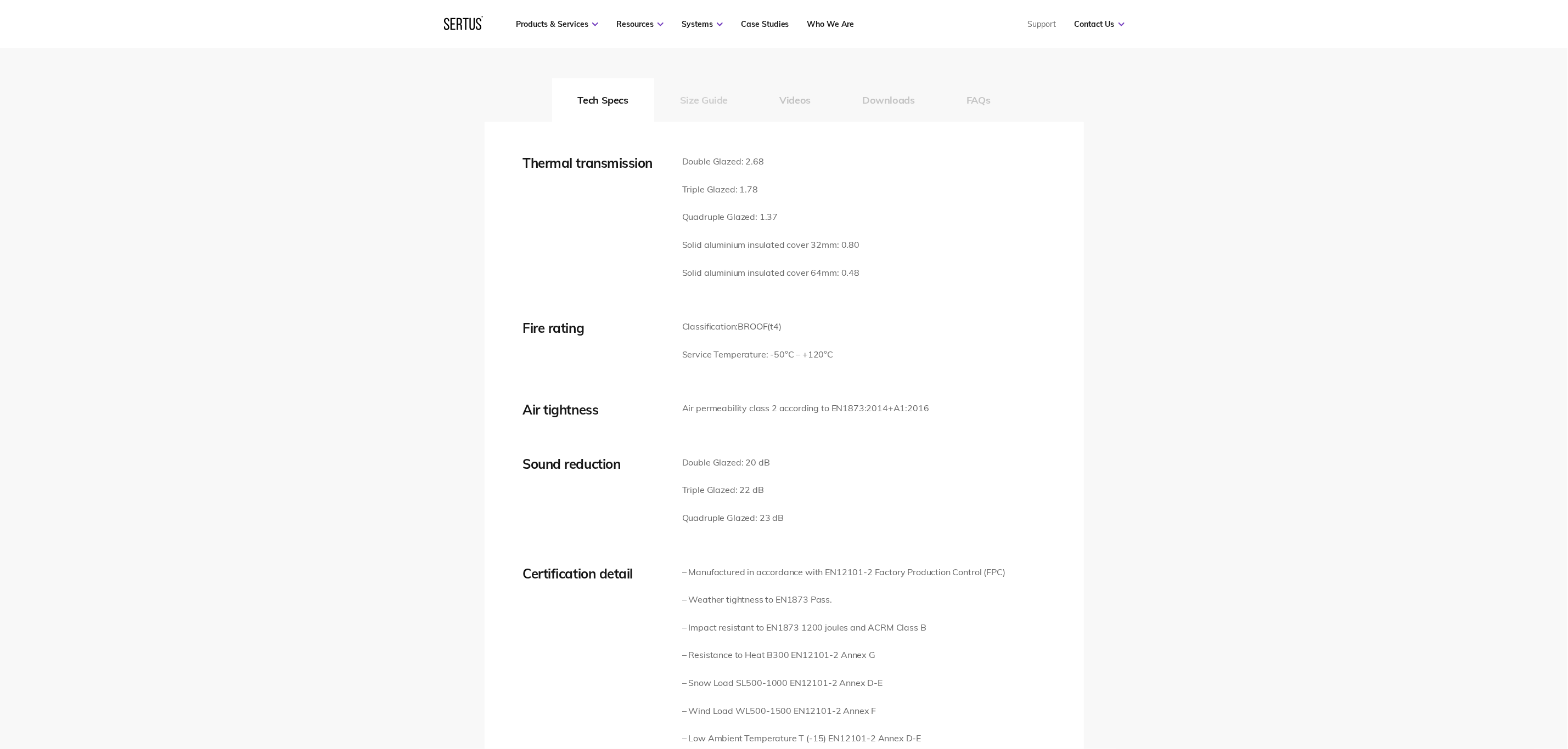
click at [729, 93] on button "Size Guide" at bounding box center [703, 100] width 99 height 44
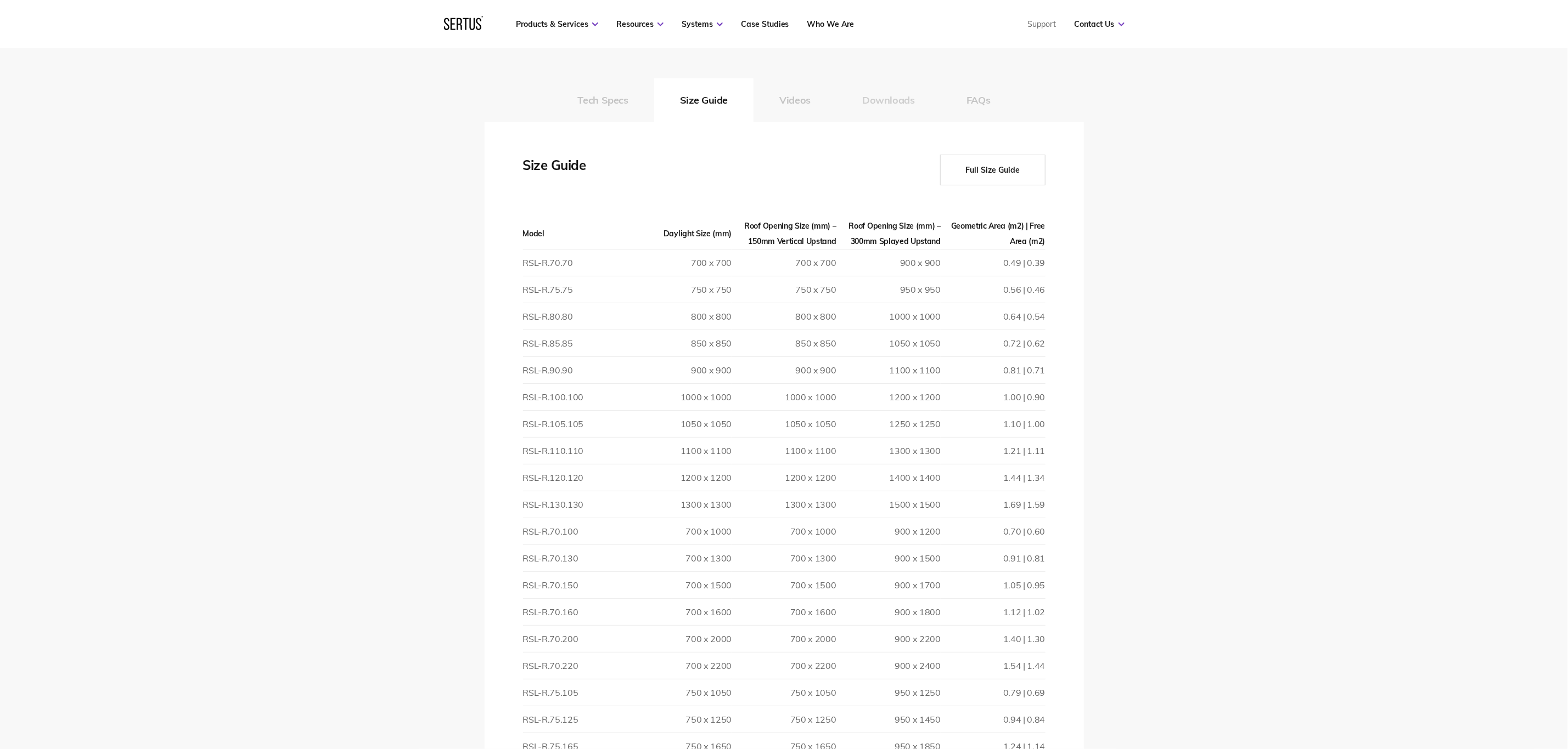
click at [872, 96] on button "Downloads" at bounding box center [888, 100] width 104 height 44
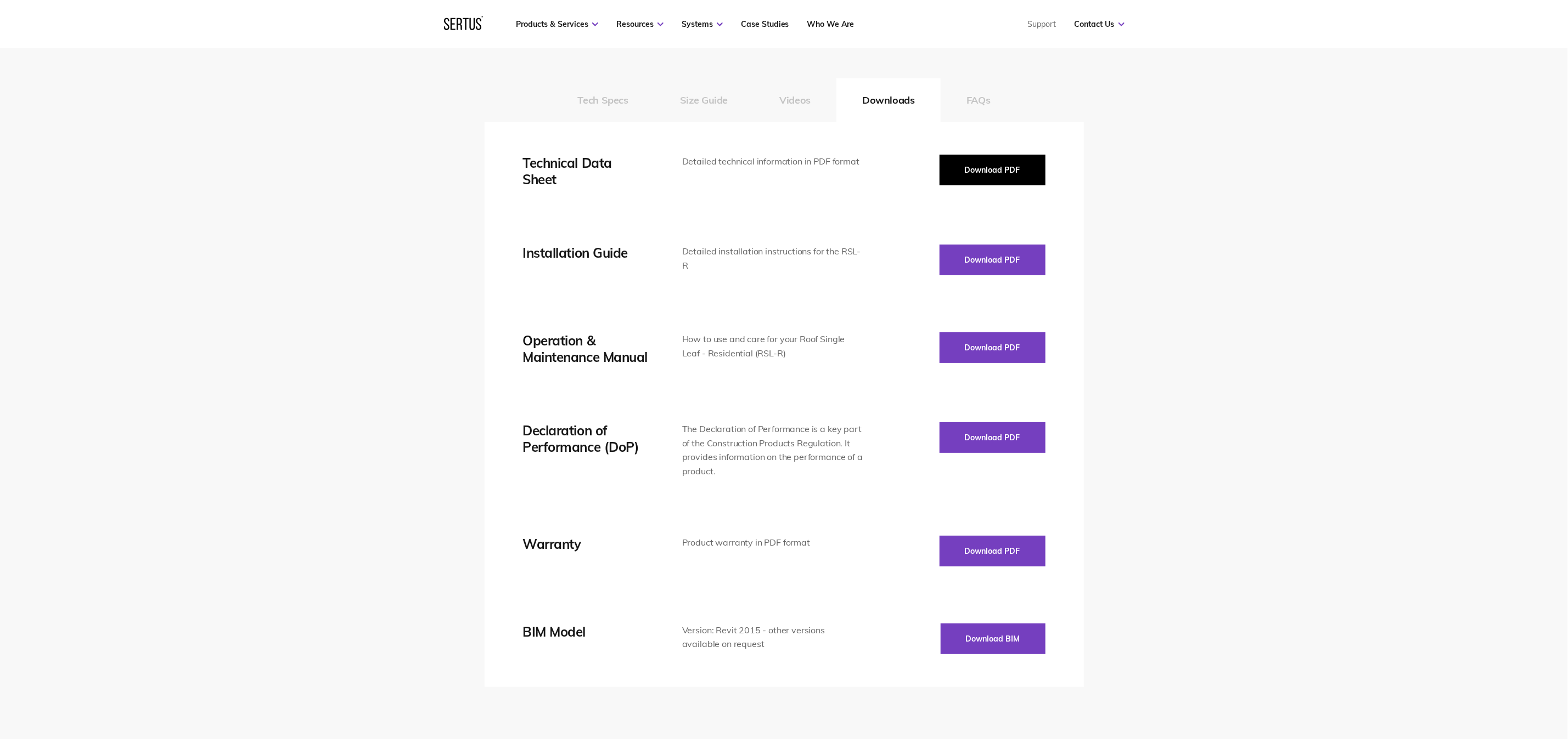
click at [1008, 170] on button "Download PDF" at bounding box center [992, 170] width 106 height 31
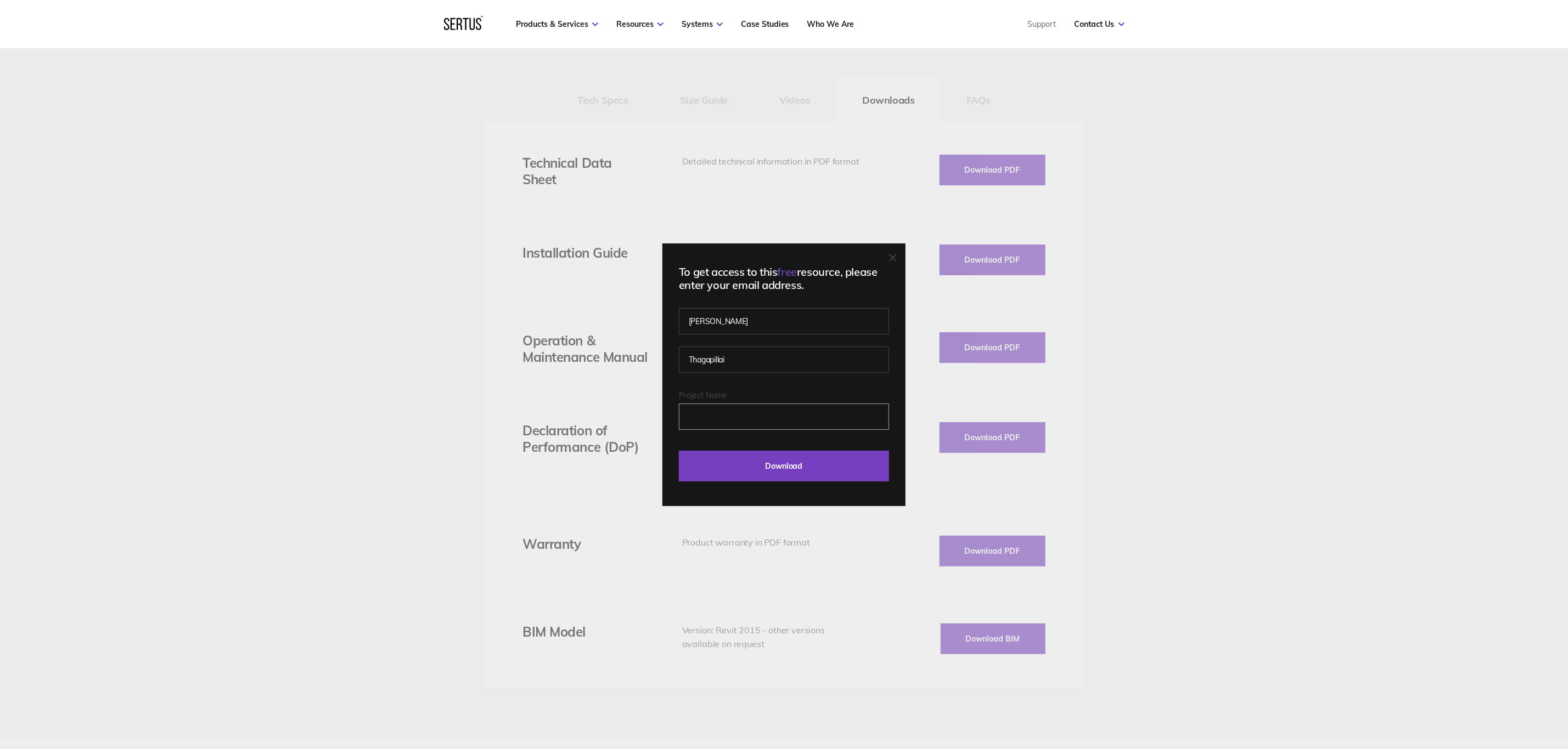
click at [790, 426] on input "Project Name" at bounding box center [784, 417] width 210 height 27
